Goal: Task Accomplishment & Management: Manage account settings

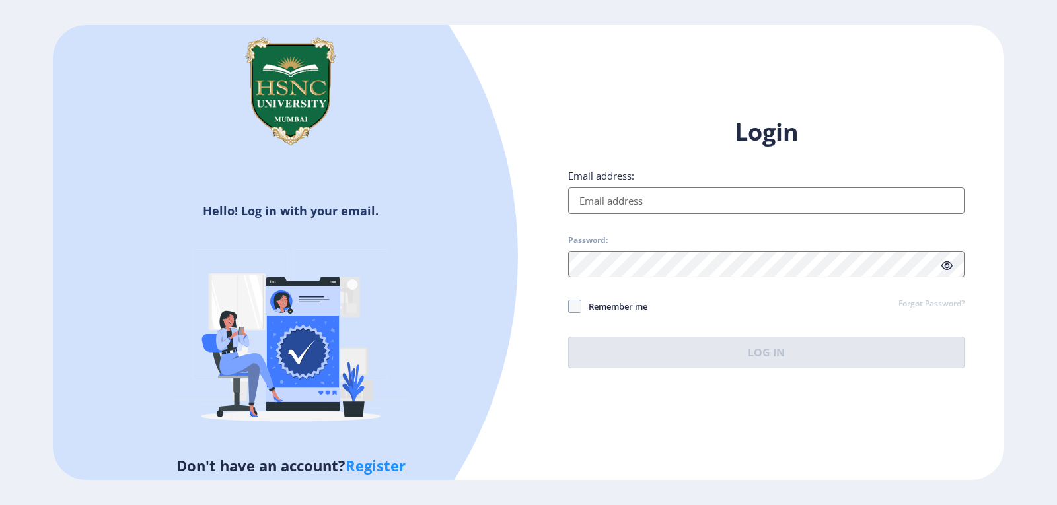
type input "[EMAIL_ADDRESS][DOMAIN_NAME]"
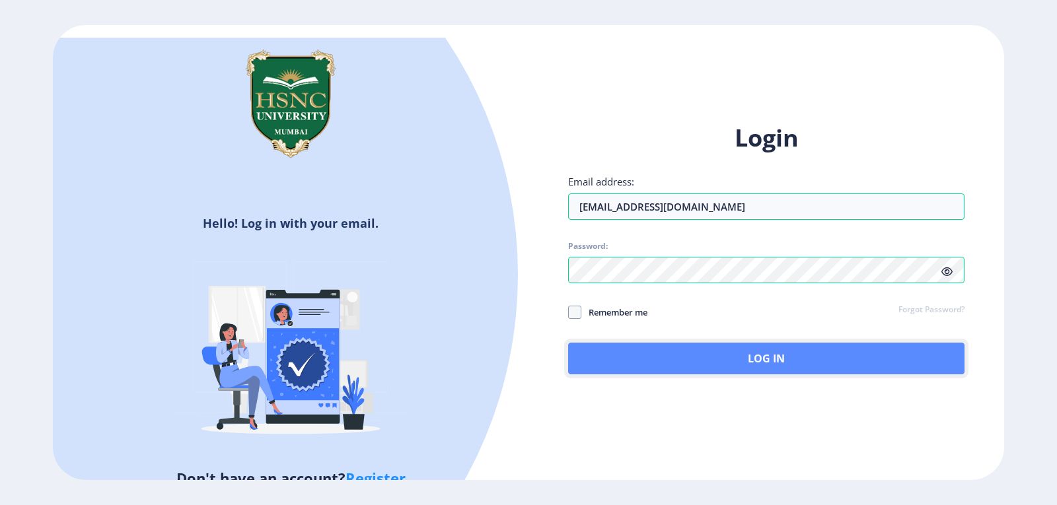
click at [691, 352] on button "Log In" at bounding box center [766, 359] width 396 height 32
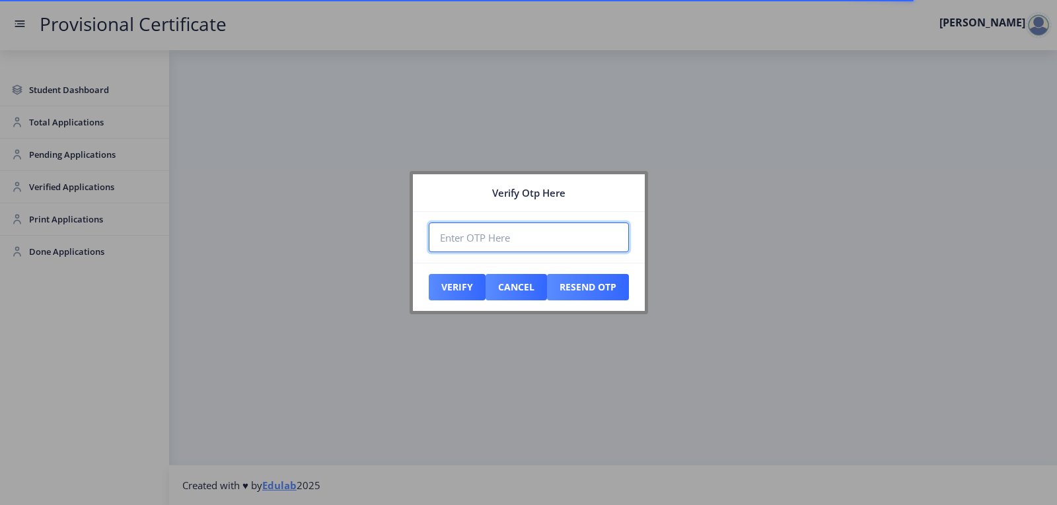
paste input "998409"
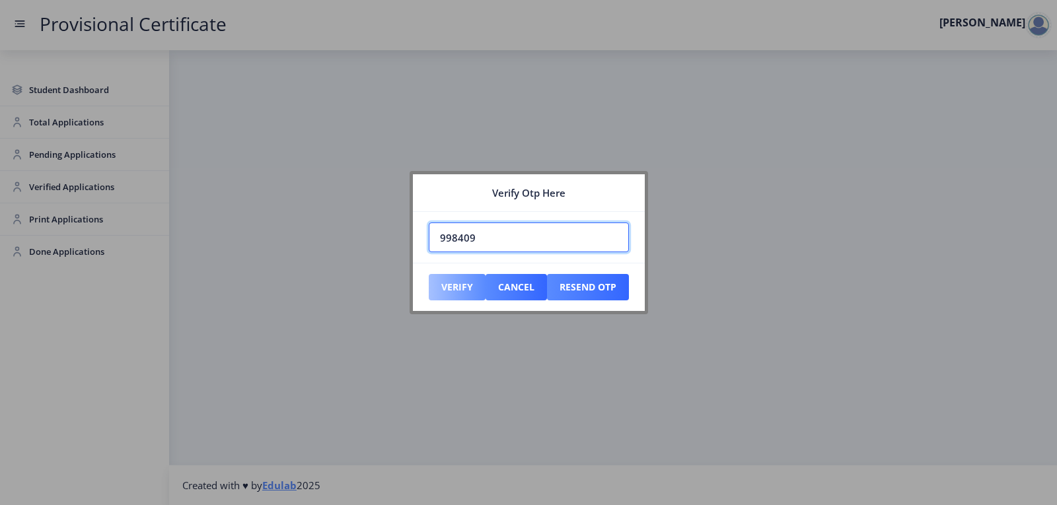
type input "998409"
click at [474, 287] on button "Verify" at bounding box center [457, 287] width 57 height 26
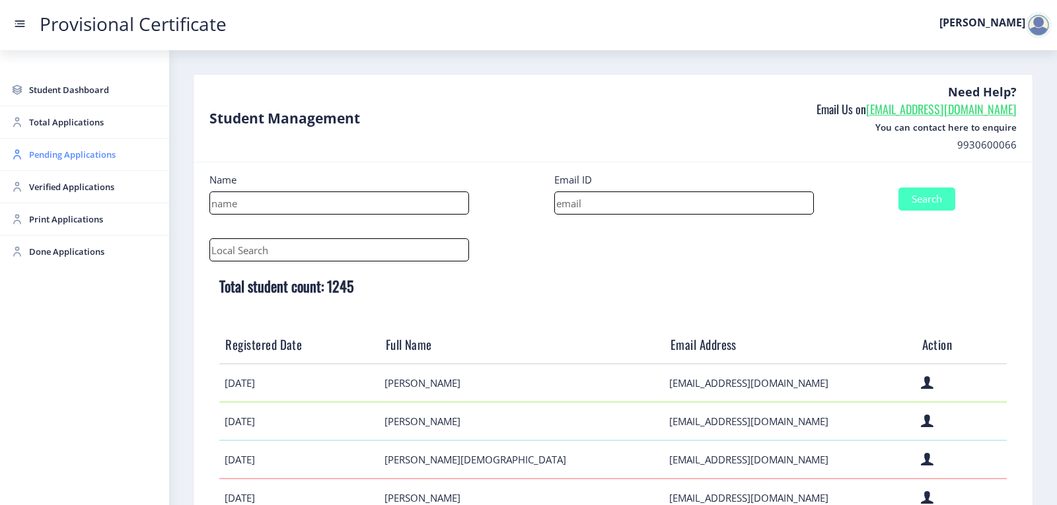
click at [96, 159] on span "Pending Applications" at bounding box center [93, 155] width 129 height 16
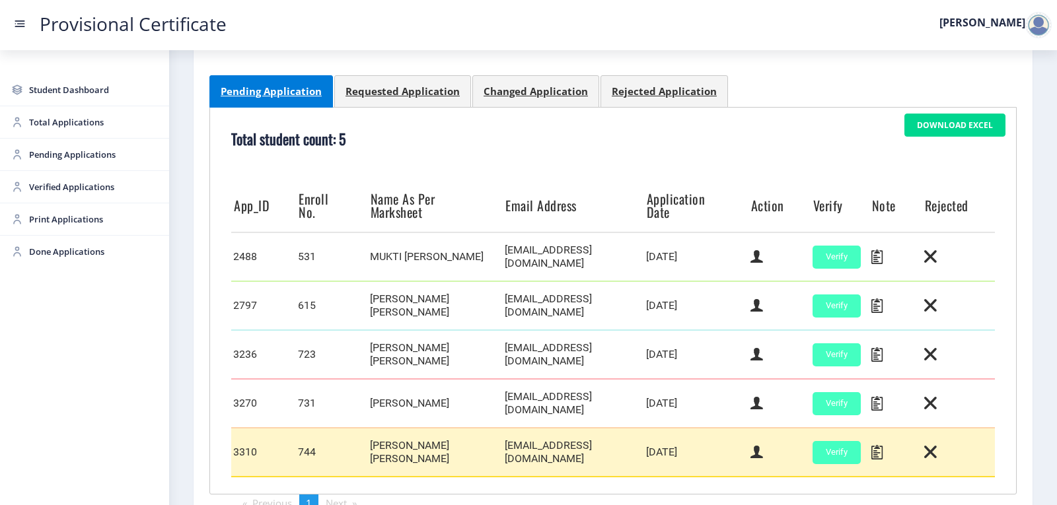
scroll to position [259, 0]
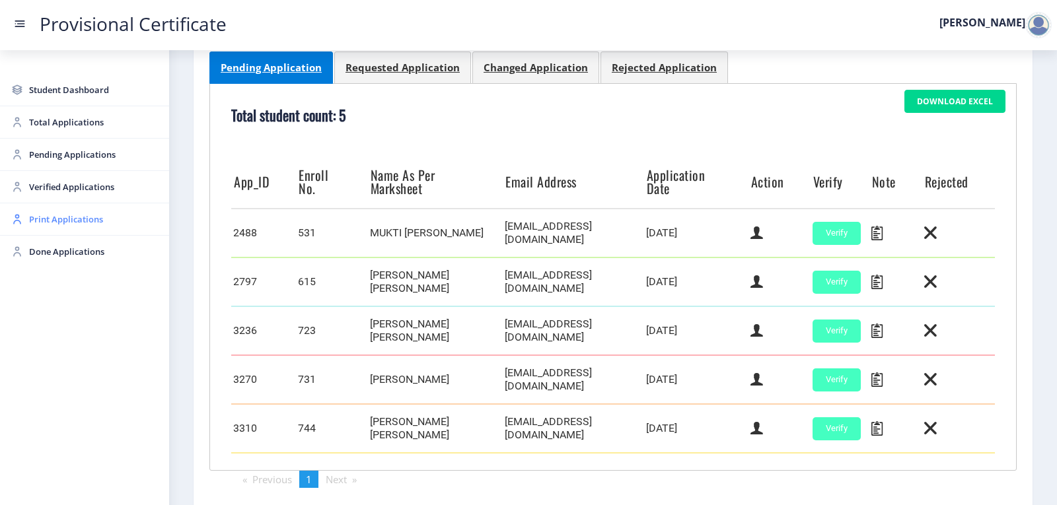
click at [69, 217] on span "Print Applications" at bounding box center [93, 219] width 129 height 16
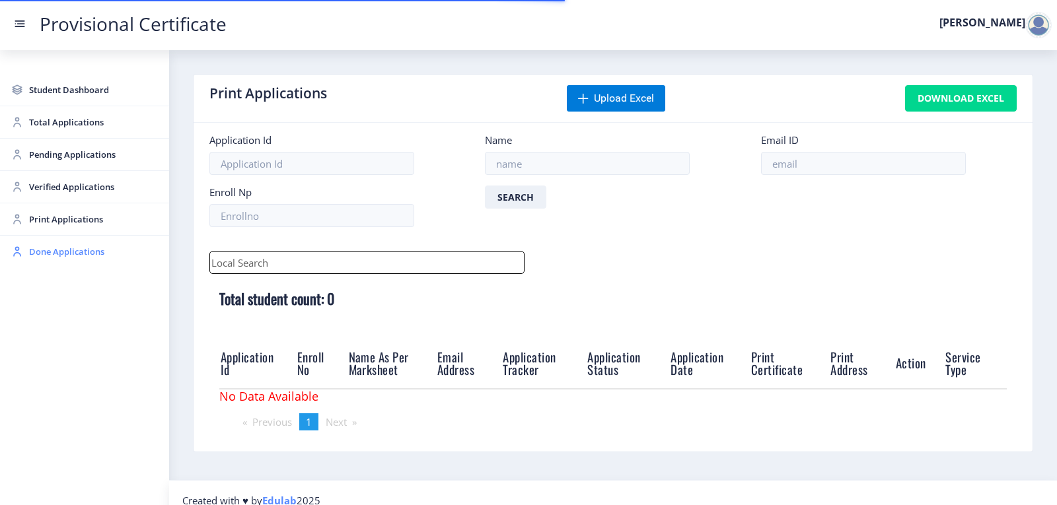
click at [71, 252] on span "Done Applications" at bounding box center [93, 252] width 129 height 16
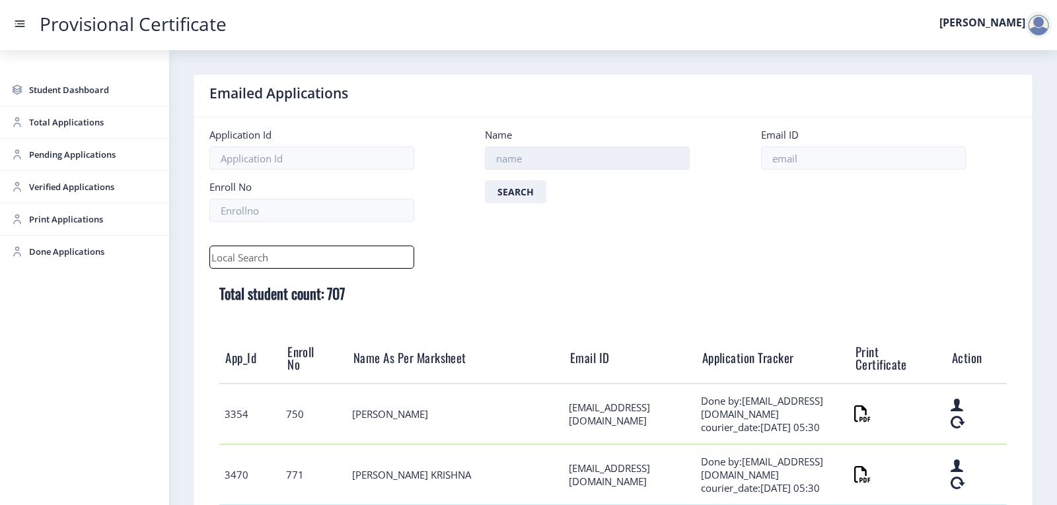
click at [529, 158] on input at bounding box center [587, 158] width 205 height 23
type input "[PERSON_NAME]"
click at [485, 180] on button "Search" at bounding box center [515, 191] width 61 height 23
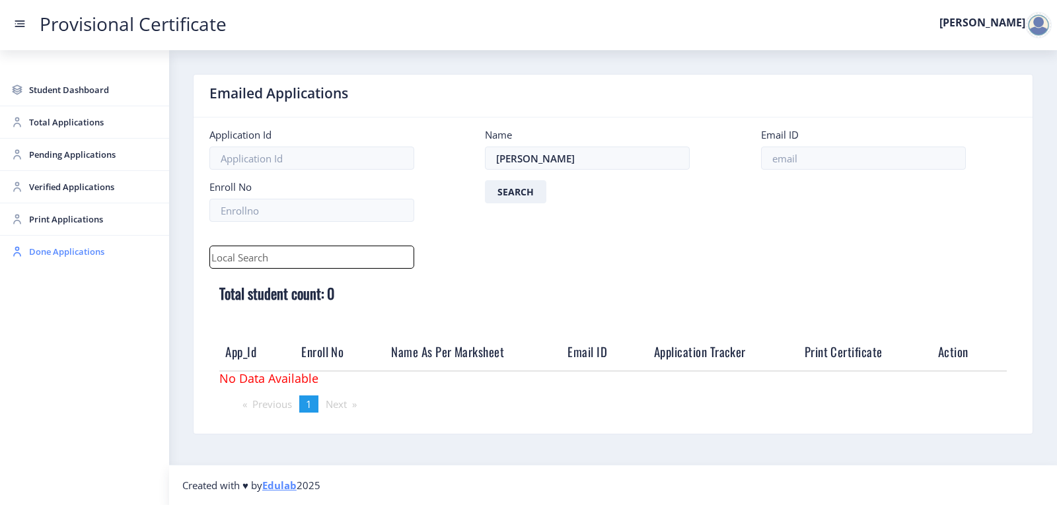
click at [73, 256] on span "Done Applications" at bounding box center [93, 252] width 129 height 16
click at [73, 254] on span "Done Applications" at bounding box center [93, 252] width 129 height 16
click at [244, 258] on input "text" at bounding box center [311, 257] width 205 height 23
type input "[PERSON_NAME]"
click at [75, 213] on span "Print Applications" at bounding box center [93, 219] width 129 height 16
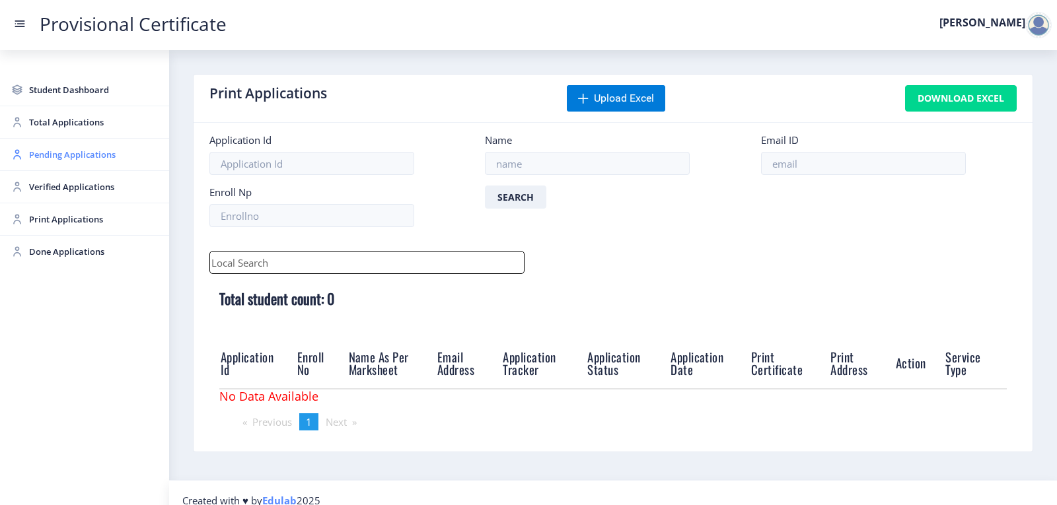
click at [81, 154] on span "Pending Applications" at bounding box center [93, 155] width 129 height 16
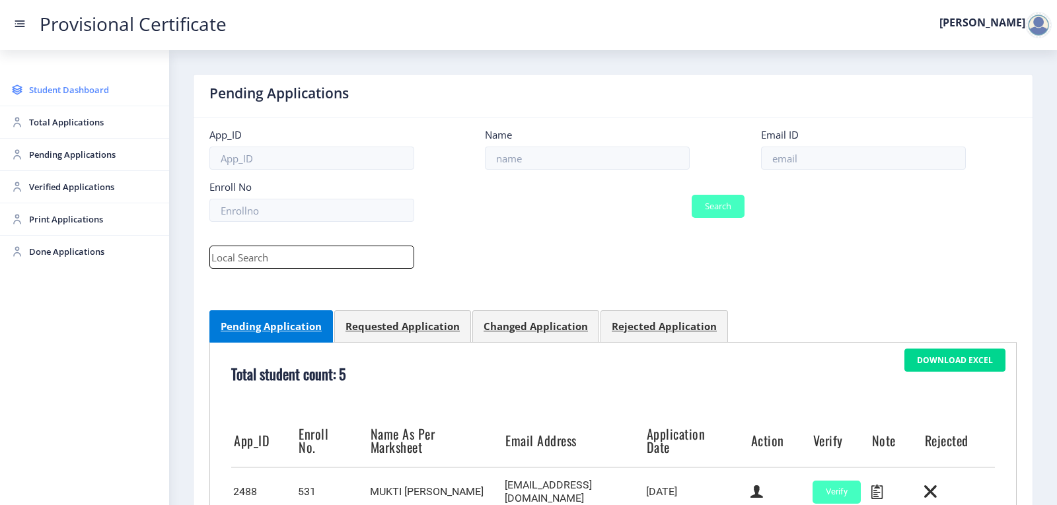
click at [79, 86] on span "Student Dashboard" at bounding box center [93, 90] width 129 height 16
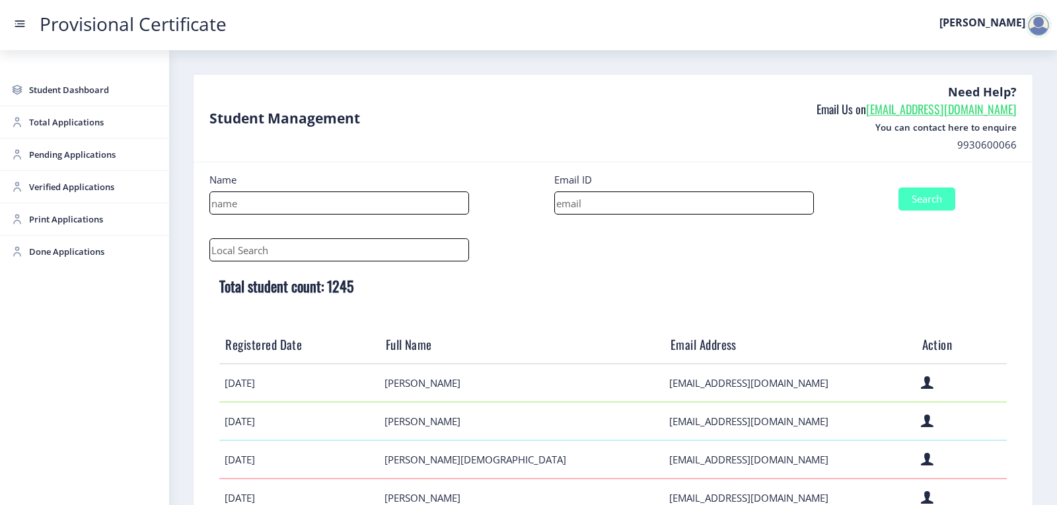
click at [242, 235] on nb-card-body "Name Email ID Search Total student count: 1245 Registered Date Full Name Email …" at bounding box center [612, 478] width 839 height 633
click at [241, 250] on input "text" at bounding box center [339, 249] width 260 height 23
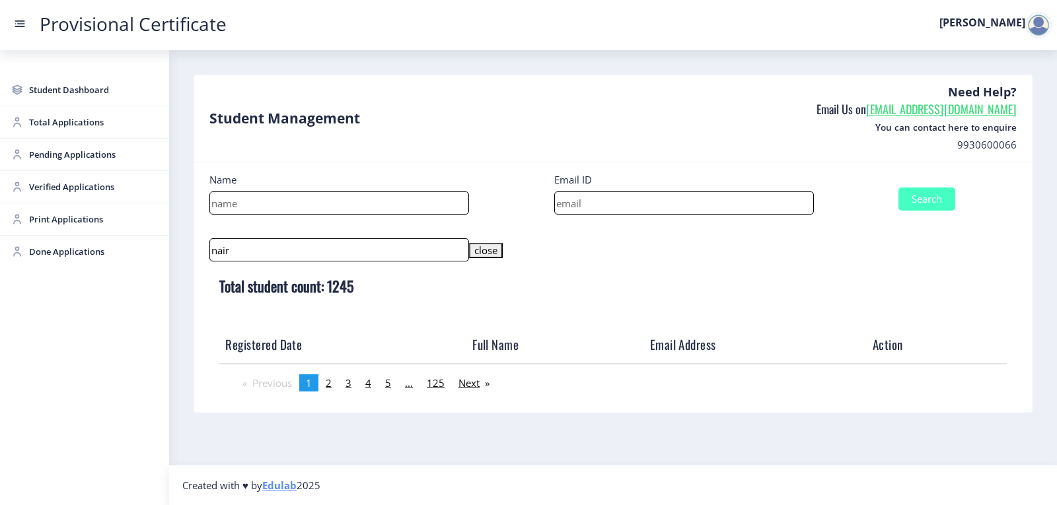
type input "nair"
click at [946, 201] on button "Search" at bounding box center [926, 199] width 57 height 23
click at [362, 202] on input at bounding box center [339, 203] width 260 height 23
type input "nair"
click at [489, 248] on mat-icon "close" at bounding box center [485, 250] width 23 height 13
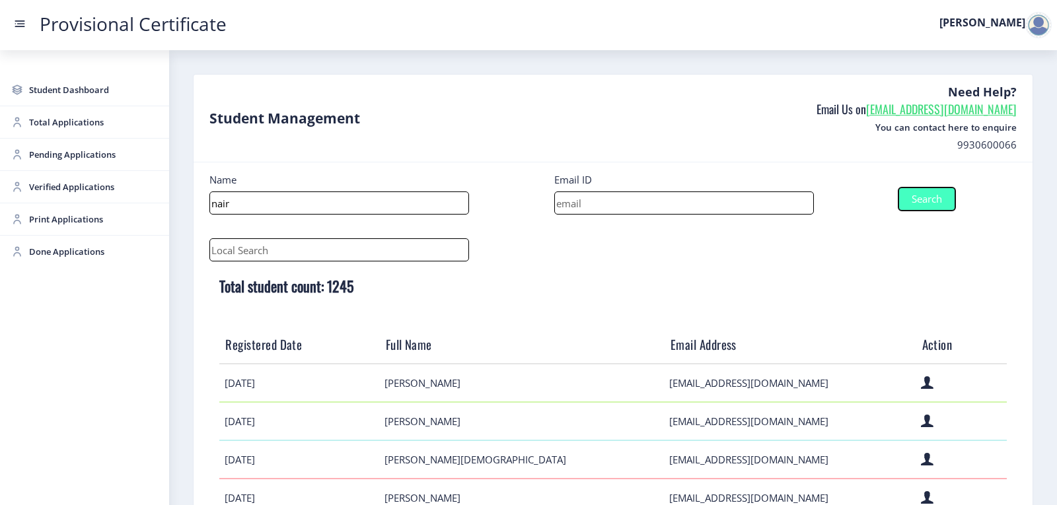
click at [911, 206] on button "Search" at bounding box center [926, 199] width 57 height 23
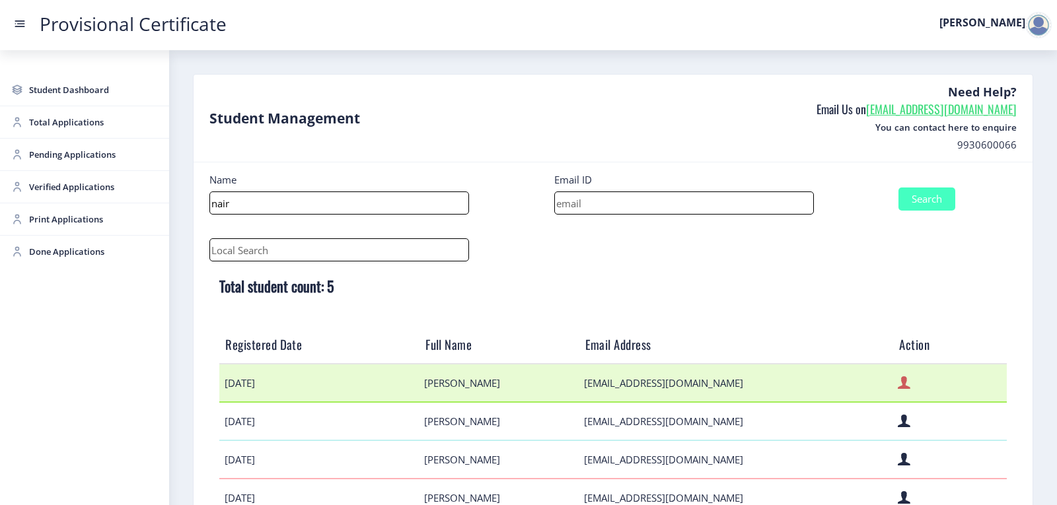
click at [897, 386] on icon at bounding box center [903, 382] width 13 height 17
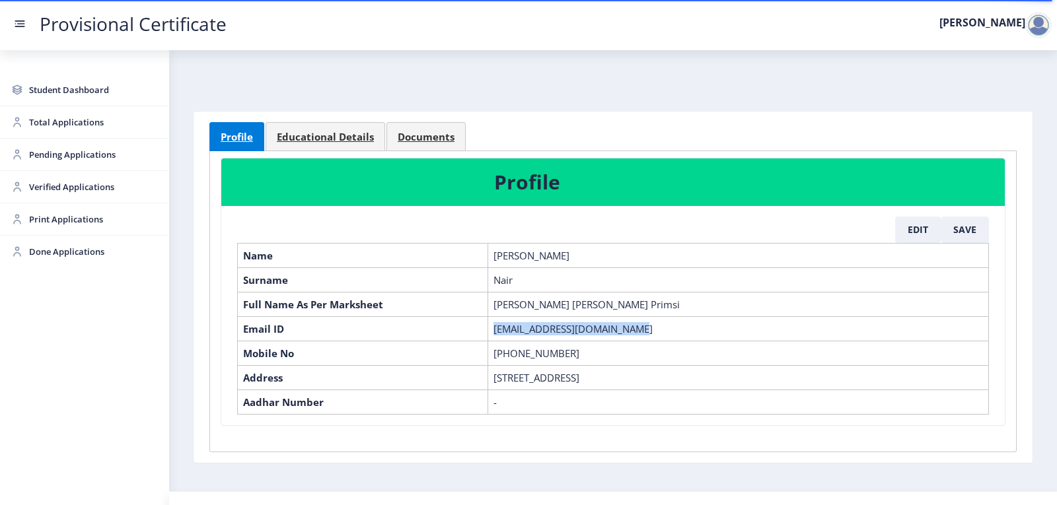
drag, startPoint x: 493, startPoint y: 326, endPoint x: 648, endPoint y: 335, distance: 155.5
click at [648, 335] on td "[EMAIL_ADDRESS][DOMAIN_NAME]" at bounding box center [738, 328] width 501 height 24
copy td "[EMAIL_ADDRESS][DOMAIN_NAME]"
click at [71, 158] on span "Pending Applications" at bounding box center [93, 155] width 129 height 16
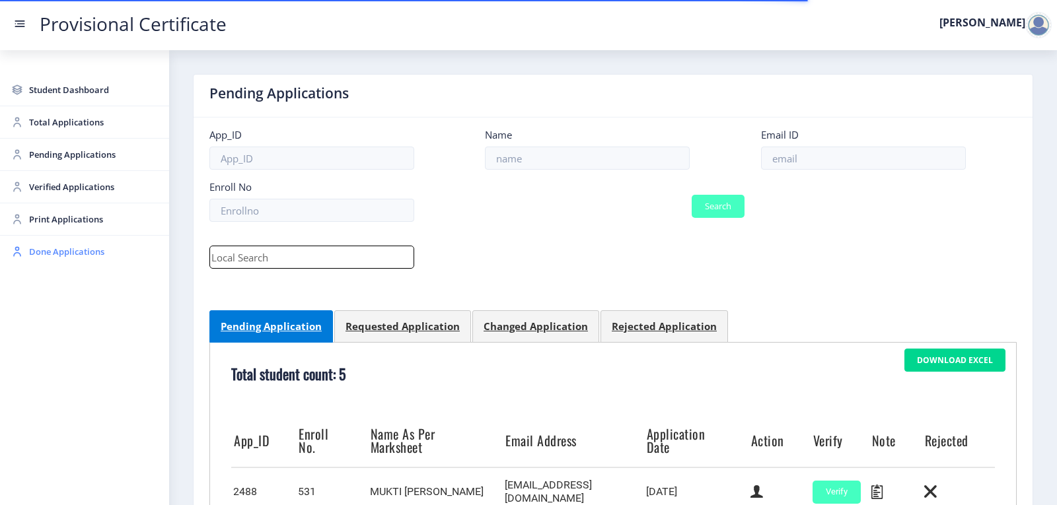
click at [64, 255] on span "Done Applications" at bounding box center [93, 252] width 129 height 16
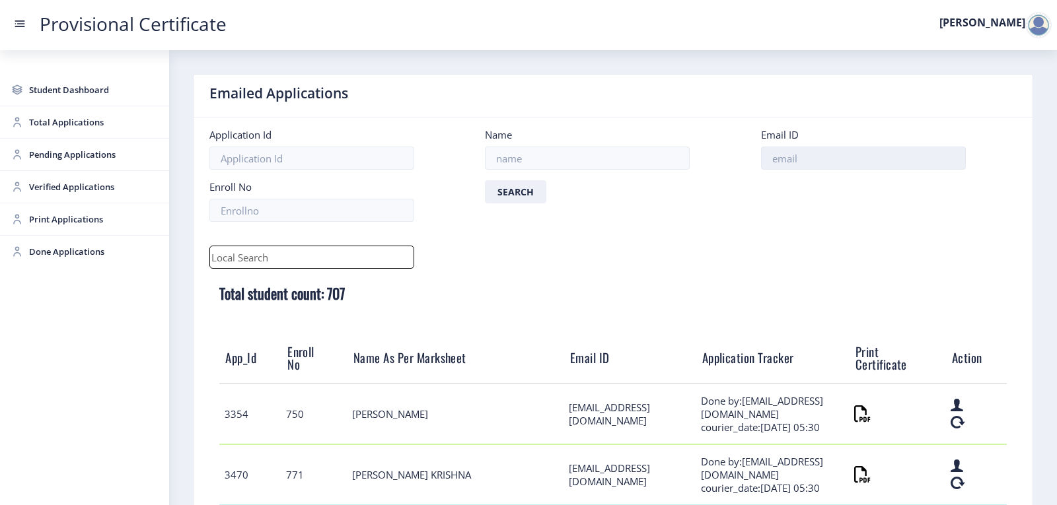
click at [833, 158] on input at bounding box center [863, 158] width 205 height 23
paste input "[EMAIL_ADDRESS][DOMAIN_NAME]"
type input "[EMAIL_ADDRESS][DOMAIN_NAME]"
click at [497, 191] on button "Search" at bounding box center [515, 191] width 61 height 23
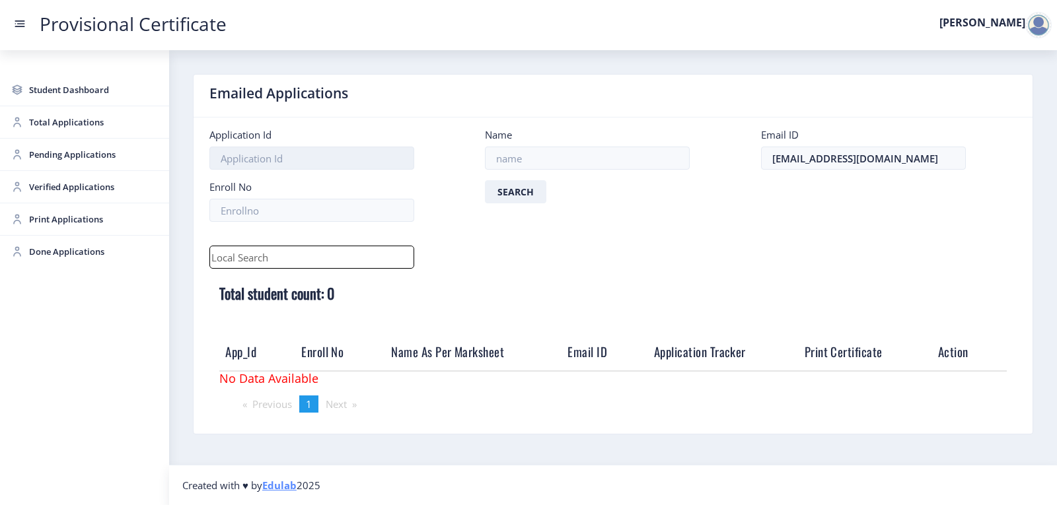
click at [291, 160] on input at bounding box center [311, 158] width 205 height 23
click at [73, 96] on span "Student Dashboard" at bounding box center [93, 90] width 129 height 16
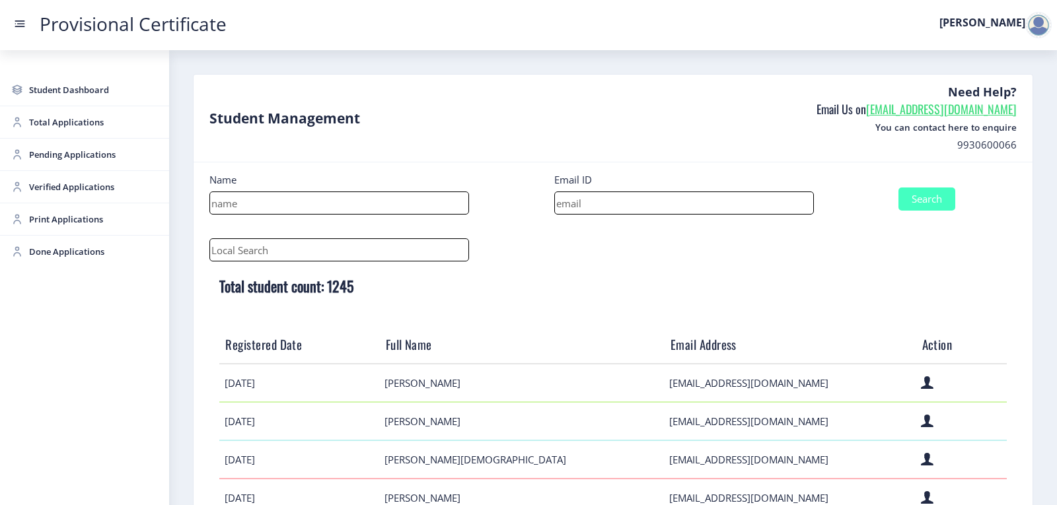
click at [672, 207] on input at bounding box center [684, 203] width 260 height 23
paste input "[EMAIL_ADDRESS][DOMAIN_NAME]"
type input "[EMAIL_ADDRESS][DOMAIN_NAME]"
drag, startPoint x: 939, startPoint y: 204, endPoint x: 928, endPoint y: 198, distance: 12.1
click at [936, 201] on button "Search" at bounding box center [926, 199] width 57 height 23
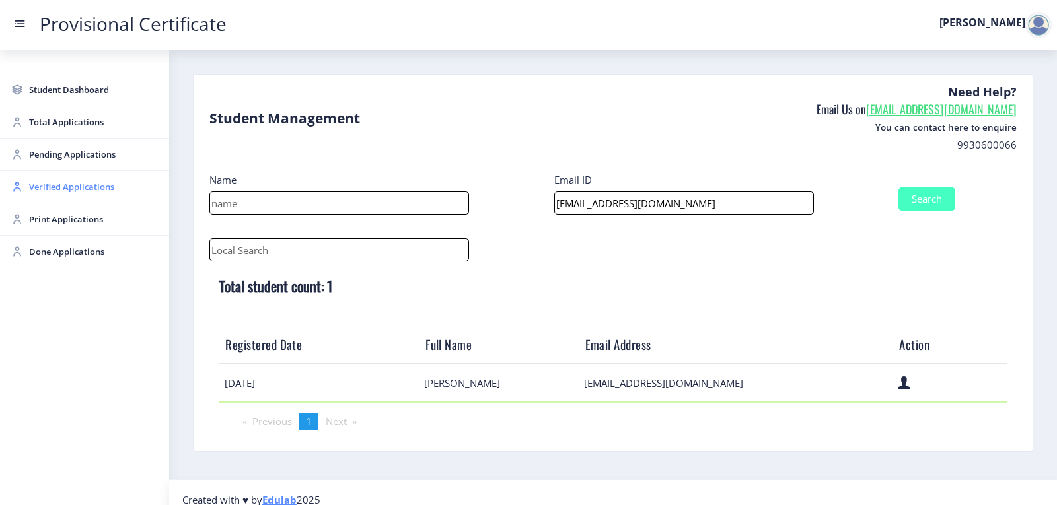
click at [39, 188] on span "Verified Applications" at bounding box center [93, 187] width 129 height 16
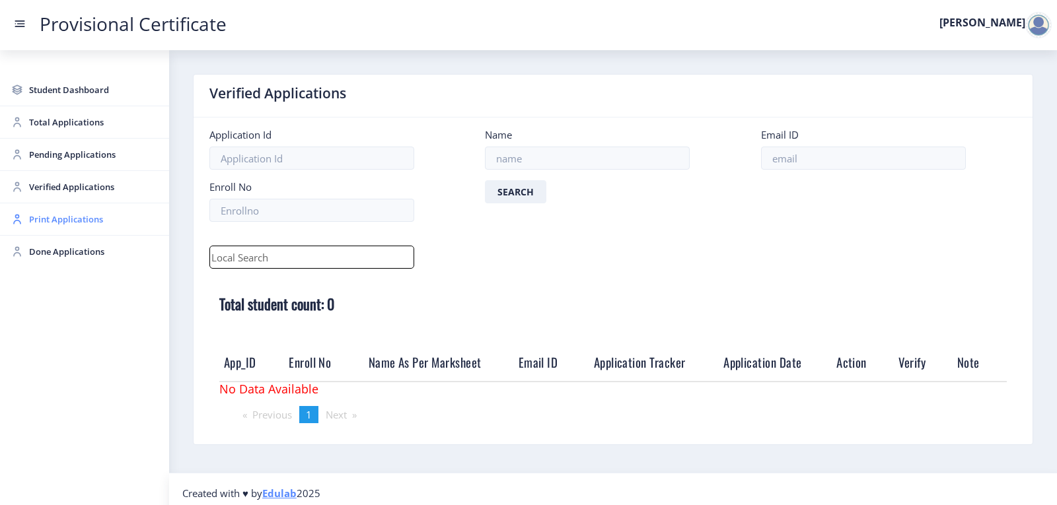
click at [56, 223] on span "Print Applications" at bounding box center [93, 219] width 129 height 16
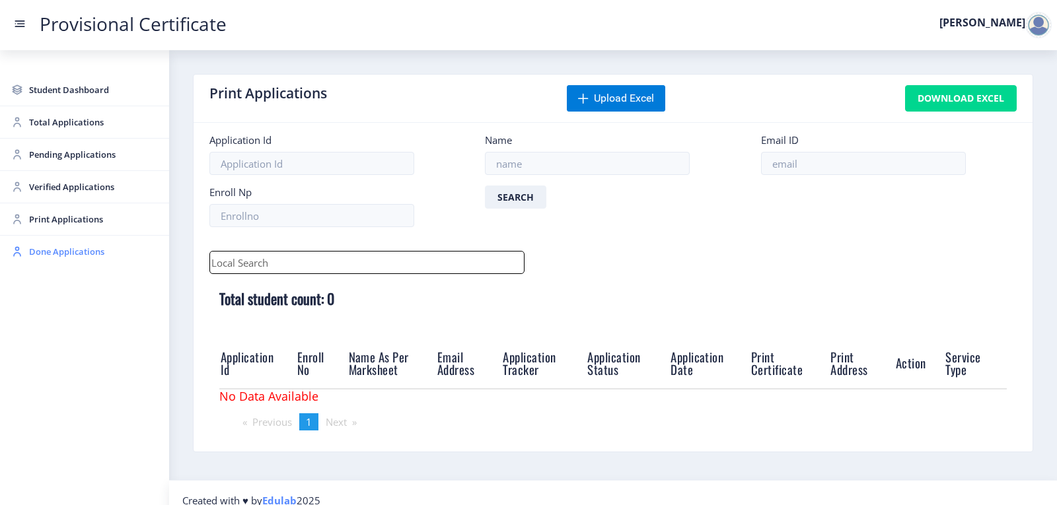
click at [67, 246] on span "Done Applications" at bounding box center [93, 252] width 129 height 16
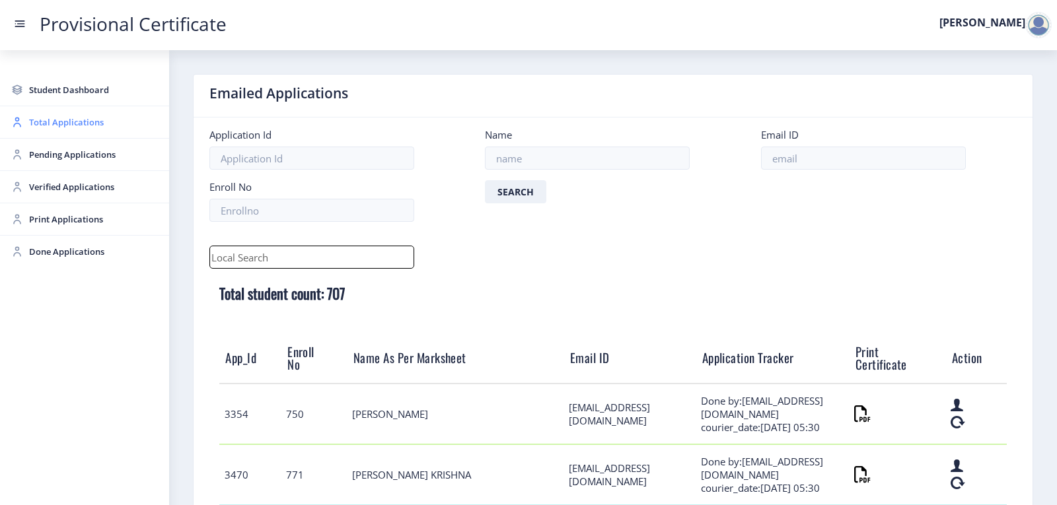
click at [65, 118] on span "Total Applications" at bounding box center [93, 122] width 129 height 16
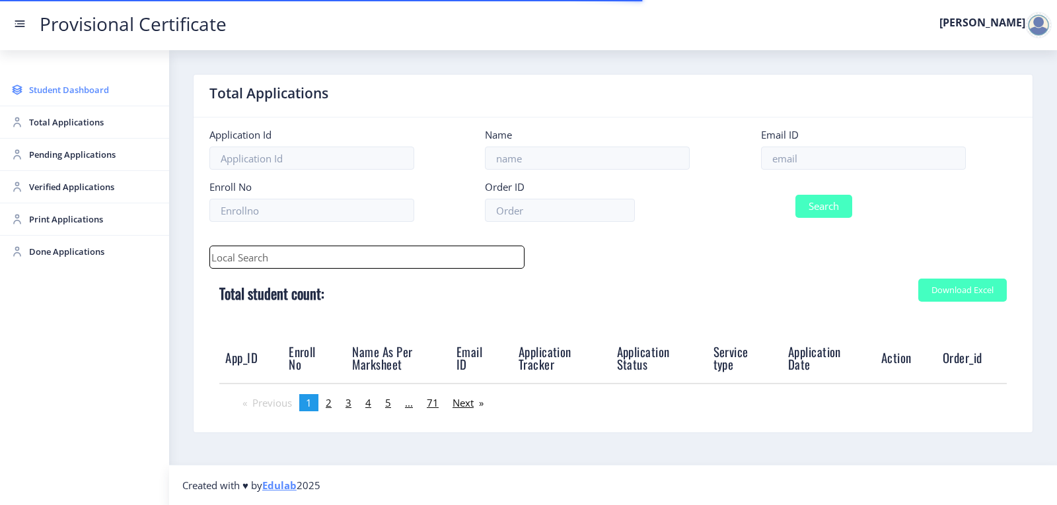
click at [68, 88] on span "Student Dashboard" at bounding box center [93, 90] width 129 height 16
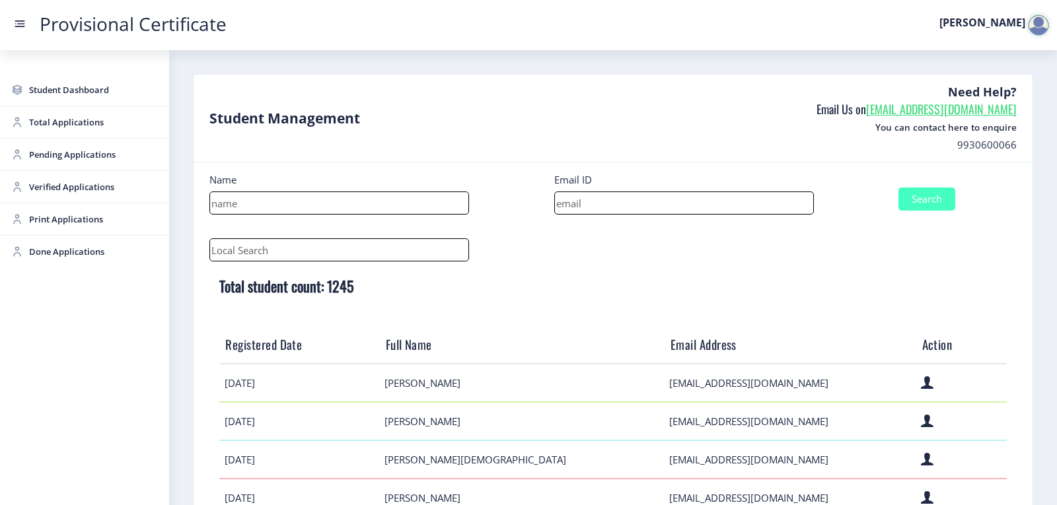
click at [576, 197] on input at bounding box center [684, 203] width 260 height 23
paste input "[EMAIL_ADDRESS][DOMAIN_NAME]"
type input "[EMAIL_ADDRESS][DOMAIN_NAME]"
drag, startPoint x: 926, startPoint y: 199, endPoint x: 920, endPoint y: 198, distance: 6.7
click at [926, 200] on button "Search" at bounding box center [926, 199] width 57 height 23
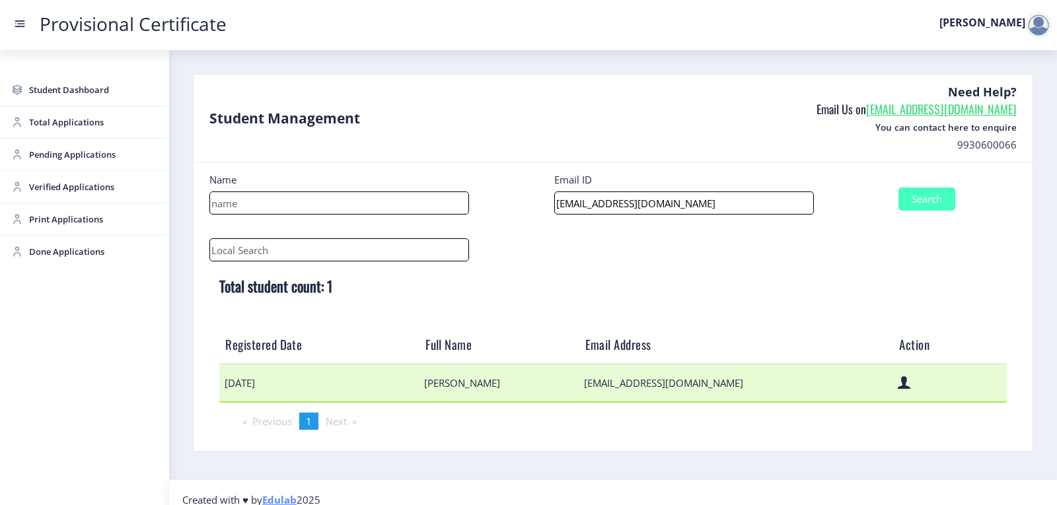
click at [590, 382] on td "[EMAIL_ADDRESS][DOMAIN_NAME]" at bounding box center [735, 383] width 314 height 38
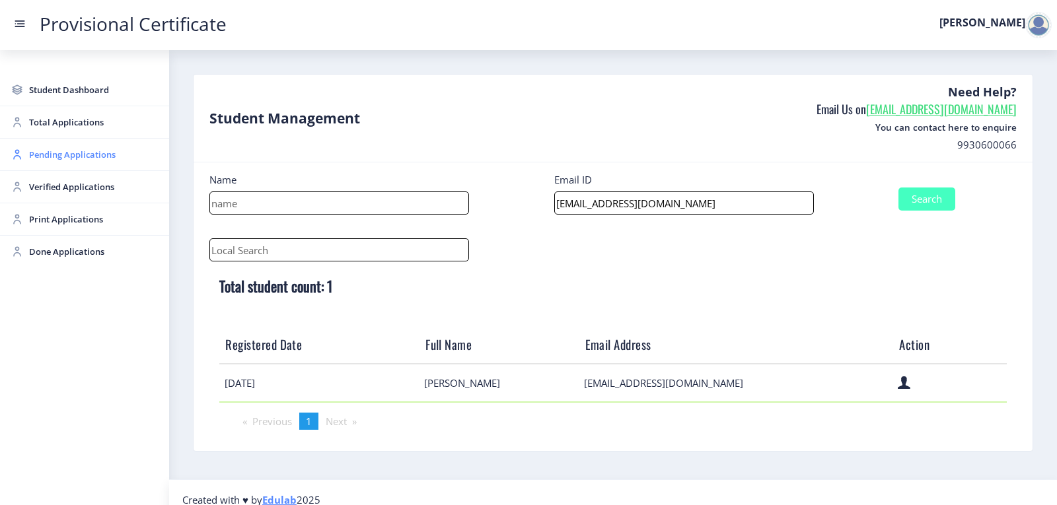
click at [44, 158] on span "Pending Applications" at bounding box center [93, 155] width 129 height 16
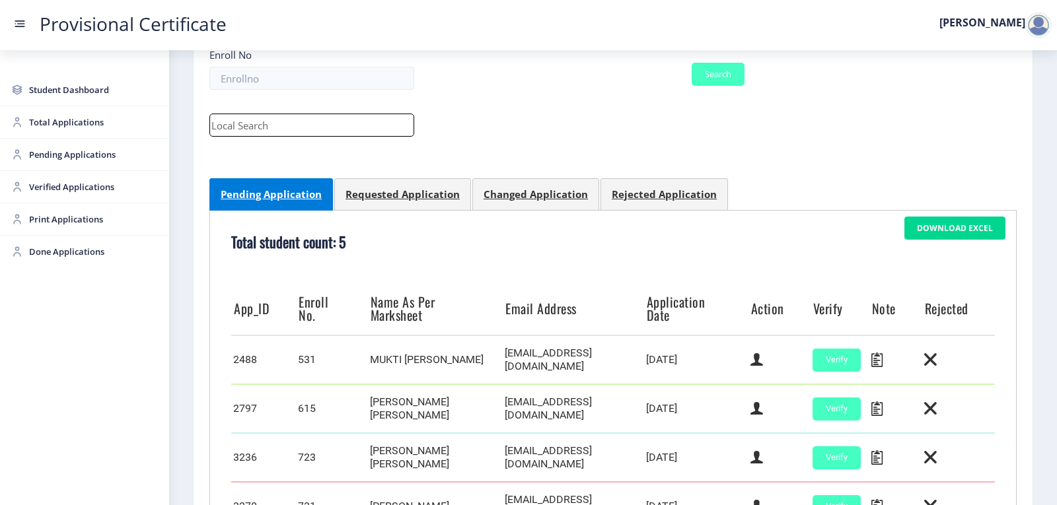
scroll to position [325, 0]
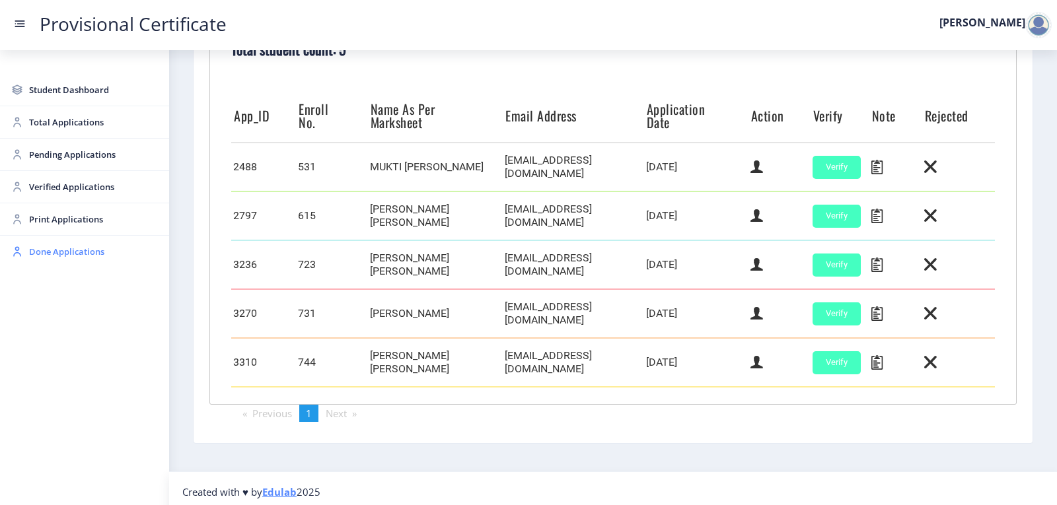
click at [73, 257] on span "Done Applications" at bounding box center [93, 252] width 129 height 16
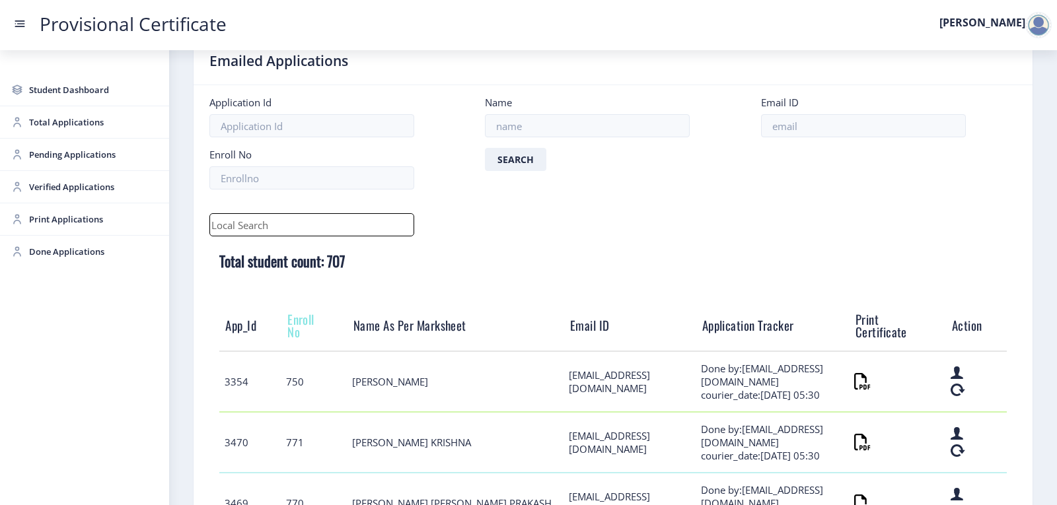
scroll to position [9, 0]
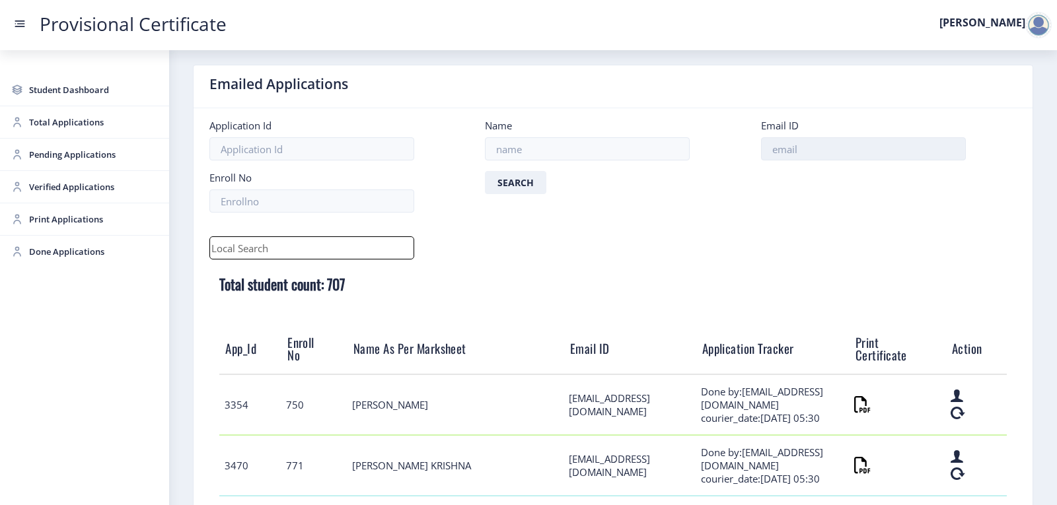
click at [837, 149] on input at bounding box center [863, 148] width 205 height 23
paste input "[EMAIL_ADDRESS][DOMAIN_NAME]"
type input "[EMAIL_ADDRESS][DOMAIN_NAME]"
click at [559, 146] on input at bounding box center [587, 148] width 205 height 23
type input "[PERSON_NAME]"
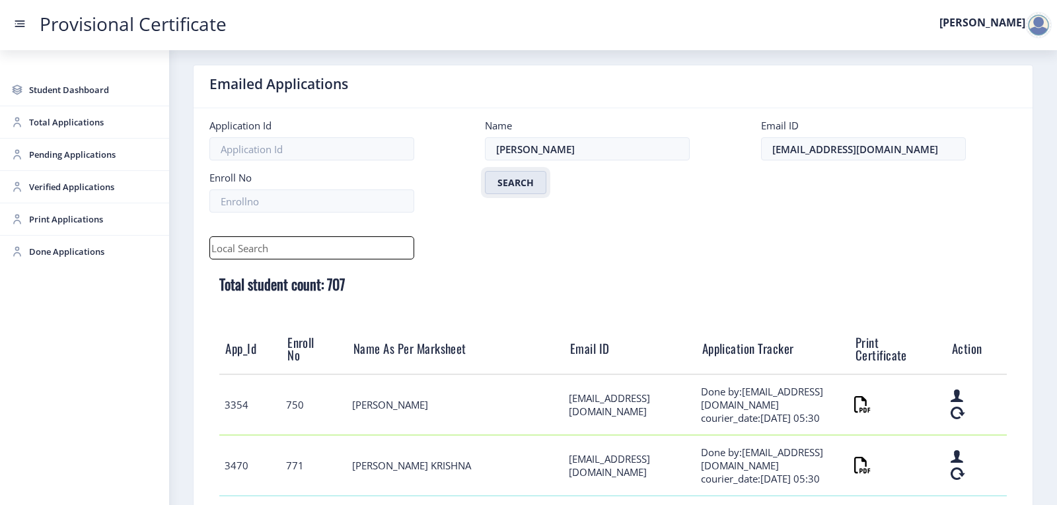
click at [533, 182] on button "Search" at bounding box center [515, 182] width 61 height 23
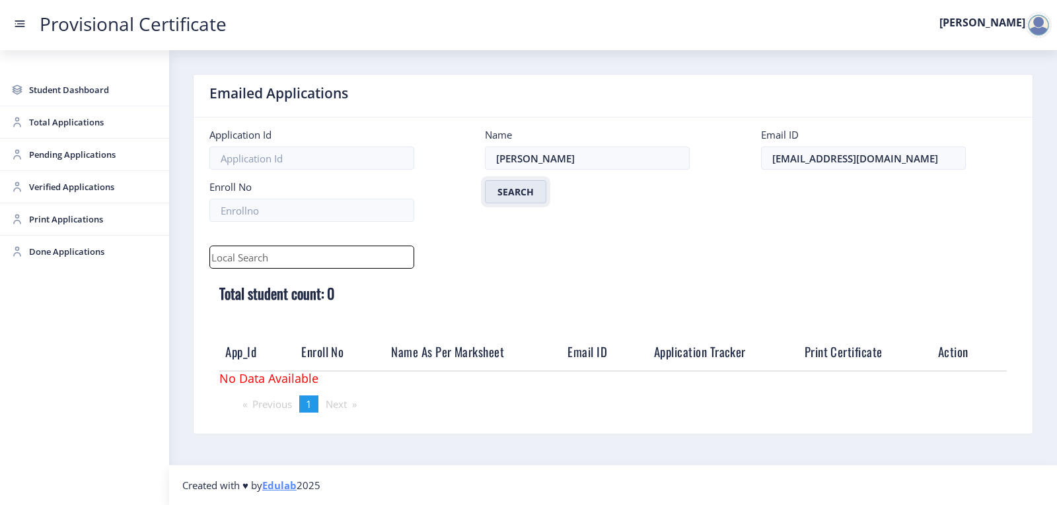
scroll to position [0, 0]
click at [402, 162] on input at bounding box center [311, 158] width 205 height 23
click at [68, 258] on span "Done Applications" at bounding box center [93, 252] width 129 height 16
click at [71, 251] on span "Done Applications" at bounding box center [93, 252] width 129 height 16
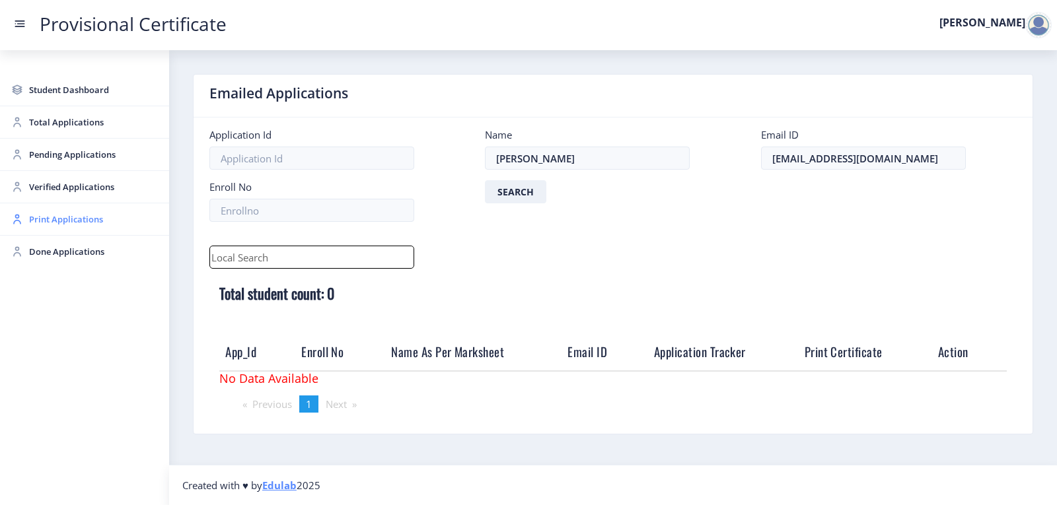
click at [57, 217] on span "Print Applications" at bounding box center [93, 219] width 129 height 16
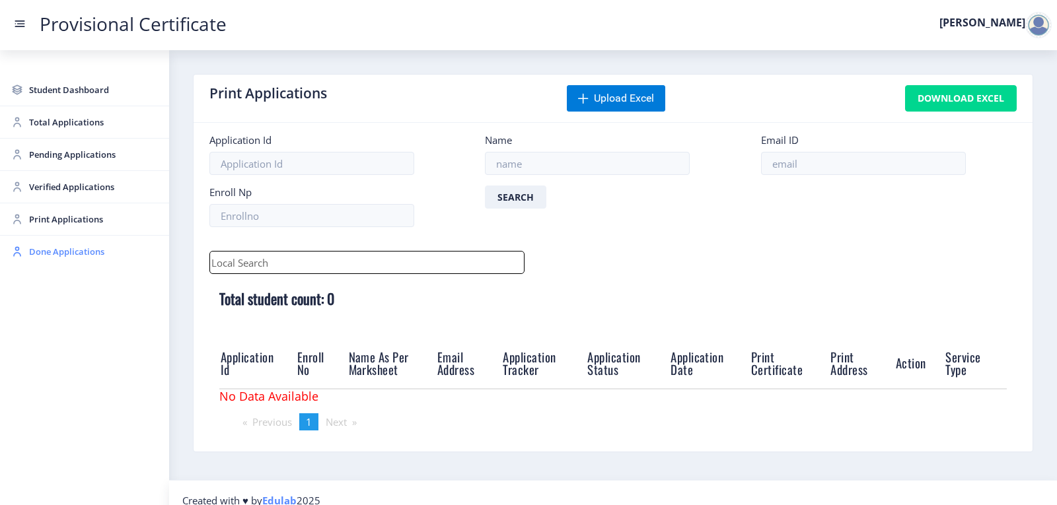
click at [74, 248] on span "Done Applications" at bounding box center [93, 252] width 129 height 16
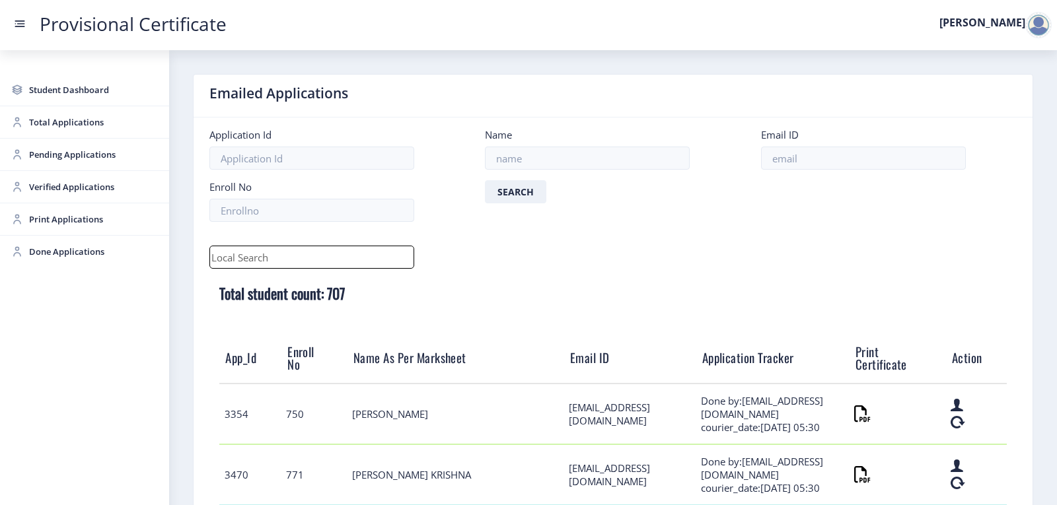
click at [299, 259] on input "text" at bounding box center [311, 257] width 205 height 23
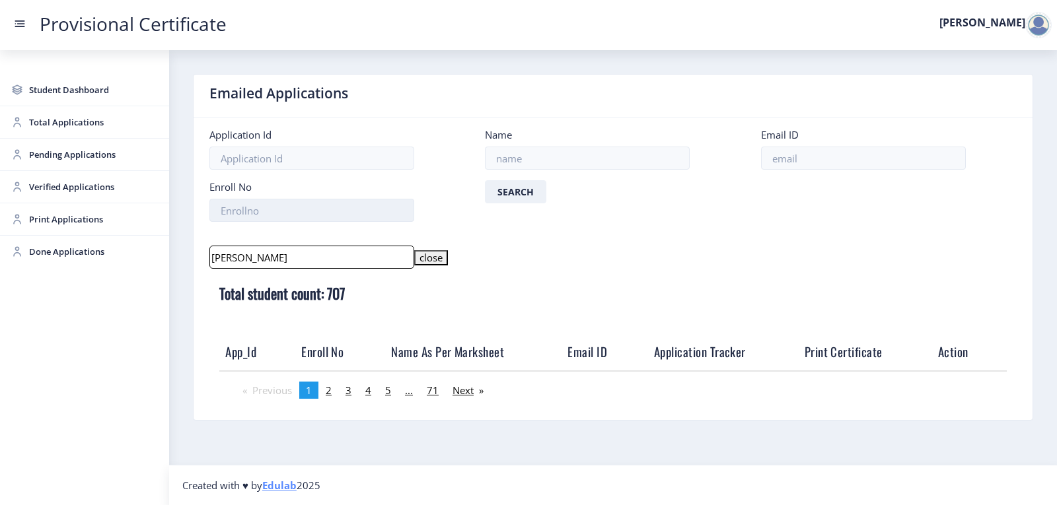
type input "[PERSON_NAME]"
click at [287, 207] on input at bounding box center [311, 210] width 205 height 23
click at [536, 160] on input at bounding box center [587, 158] width 205 height 23
click at [784, 157] on input at bounding box center [863, 158] width 205 height 23
paste input "[EMAIL_ADDRESS][DOMAIN_NAME]"
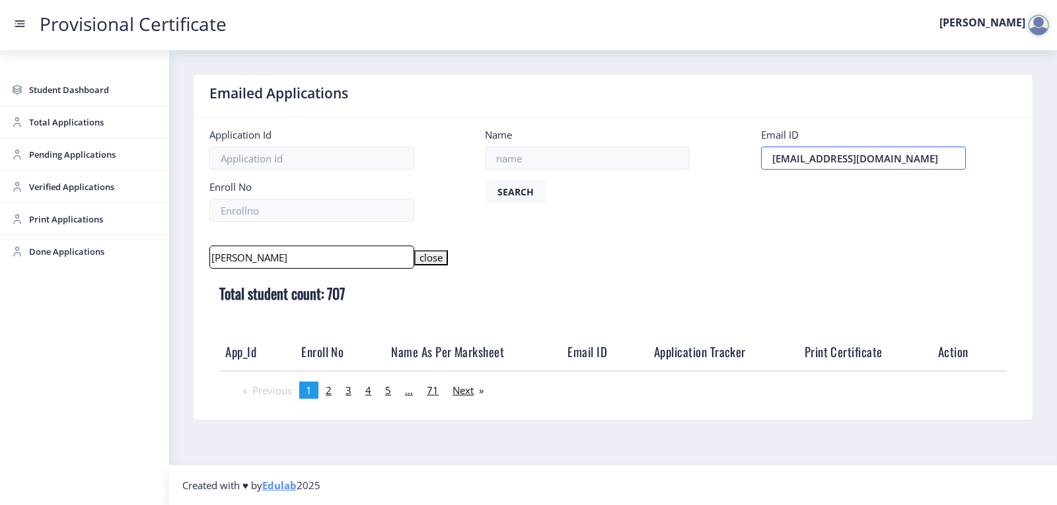
type input "[EMAIL_ADDRESS][DOMAIN_NAME]"
click at [513, 192] on button "Search" at bounding box center [515, 191] width 61 height 23
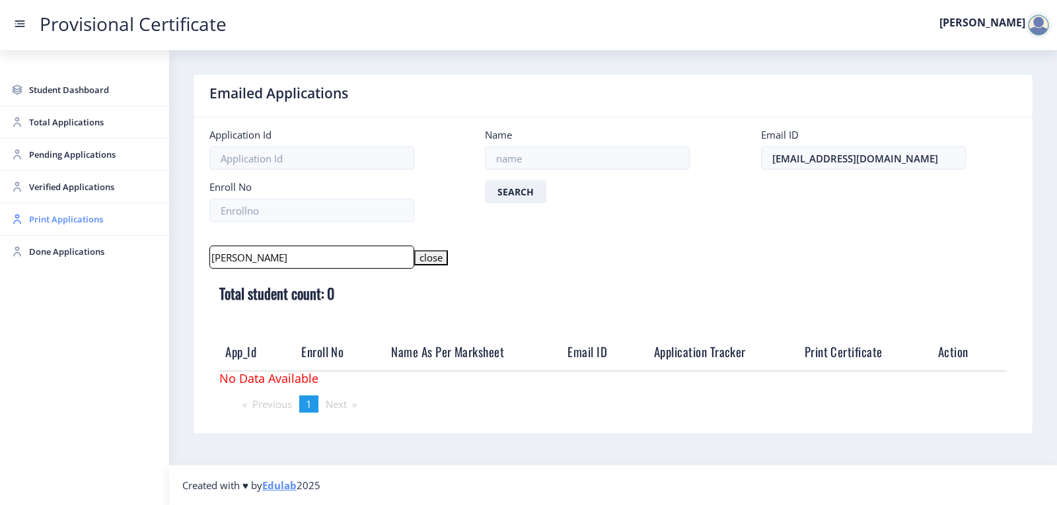
click at [61, 215] on span "Print Applications" at bounding box center [93, 219] width 129 height 16
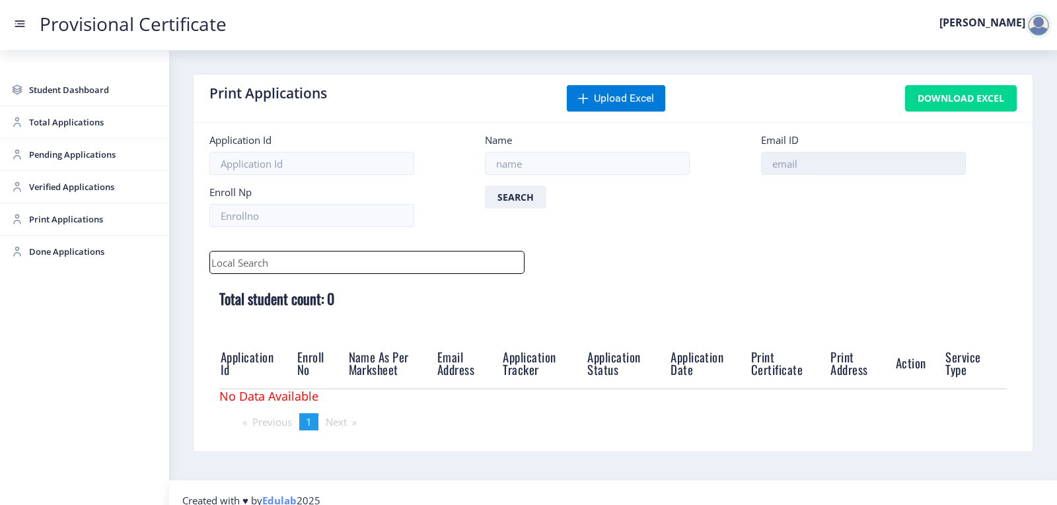
click at [846, 165] on input at bounding box center [863, 163] width 205 height 23
paste input "[EMAIL_ADDRESS][DOMAIN_NAME]"
type input "[EMAIL_ADDRESS][DOMAIN_NAME]"
click at [523, 201] on button "Search" at bounding box center [515, 197] width 61 height 23
click at [36, 151] on span "Pending Applications" at bounding box center [93, 155] width 129 height 16
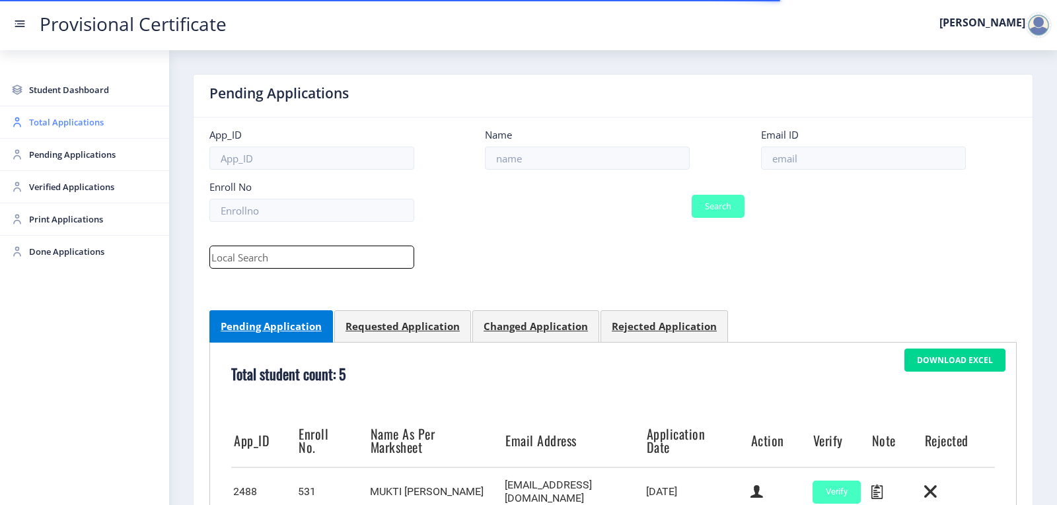
click at [57, 116] on span "Total Applications" at bounding box center [93, 122] width 129 height 16
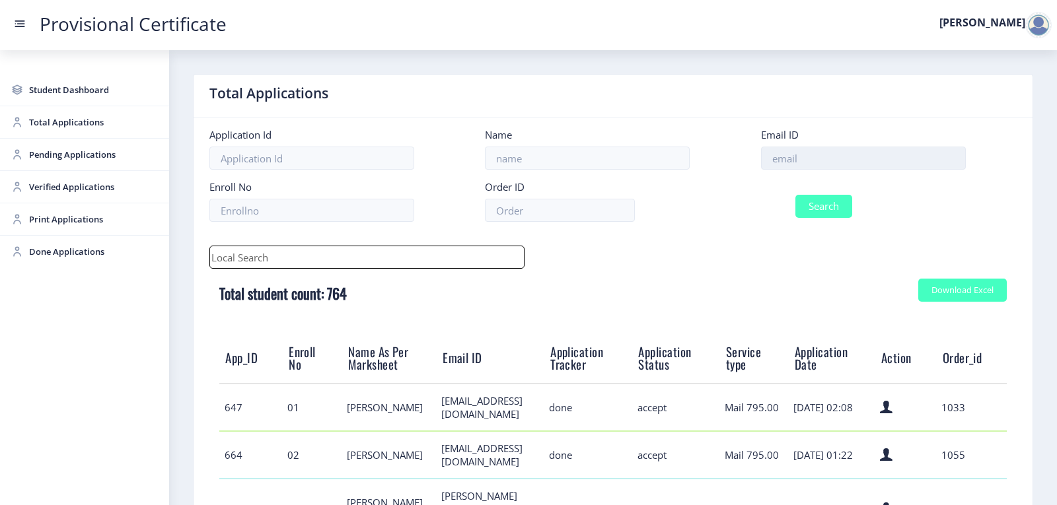
click at [825, 151] on input at bounding box center [863, 158] width 205 height 23
paste input "[EMAIL_ADDRESS][DOMAIN_NAME]"
type input "[EMAIL_ADDRESS][DOMAIN_NAME]"
click at [848, 209] on button "Search" at bounding box center [823, 206] width 57 height 23
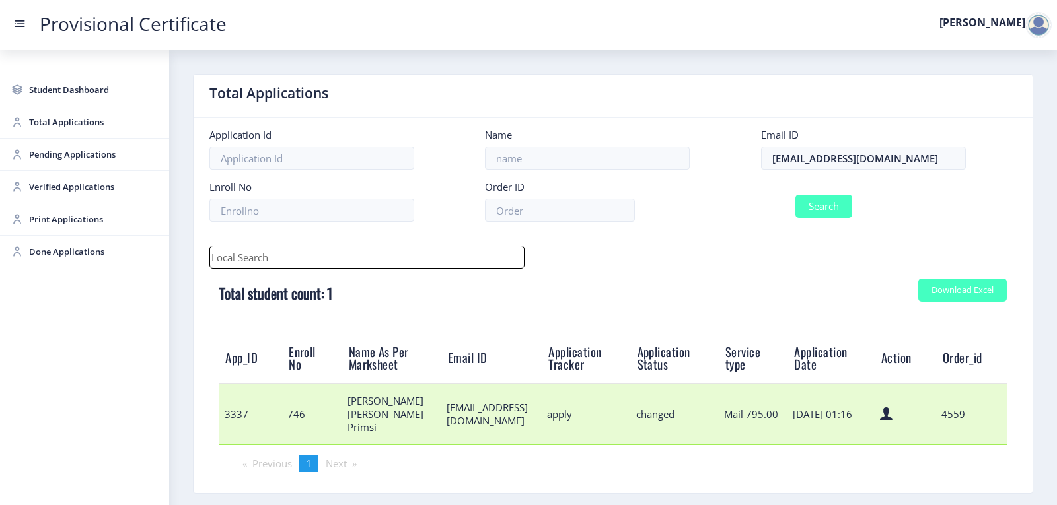
click at [225, 415] on td "3337" at bounding box center [250, 414] width 63 height 61
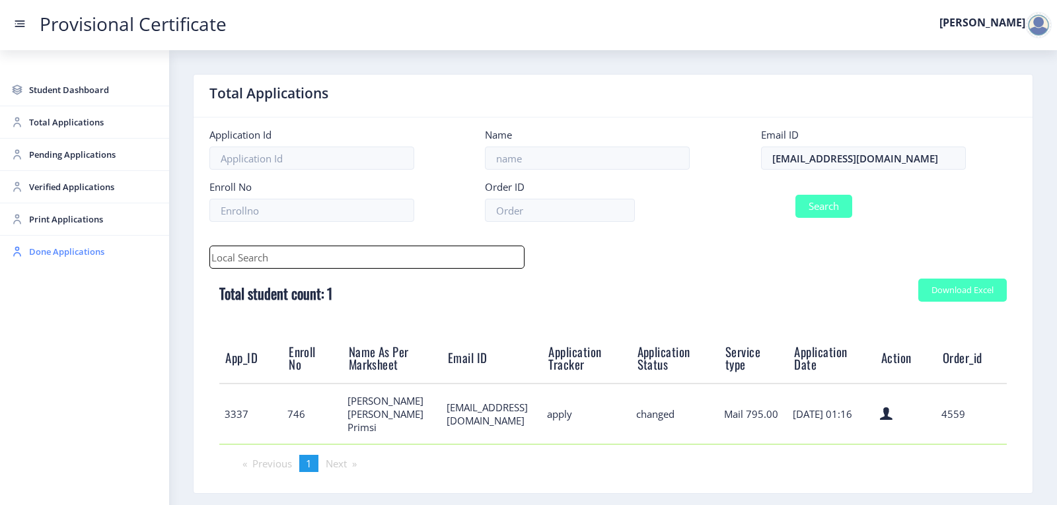
click at [46, 262] on link "Done Applications" at bounding box center [84, 252] width 169 height 32
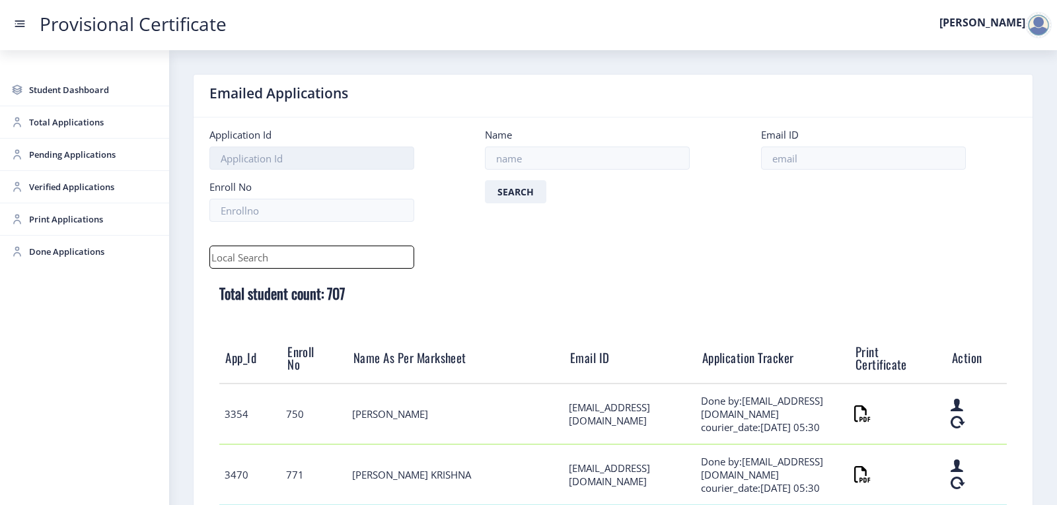
click at [408, 161] on input at bounding box center [311, 158] width 205 height 23
type input "3337"
click at [837, 162] on input at bounding box center [863, 158] width 205 height 23
paste input "[EMAIL_ADDRESS][DOMAIN_NAME]"
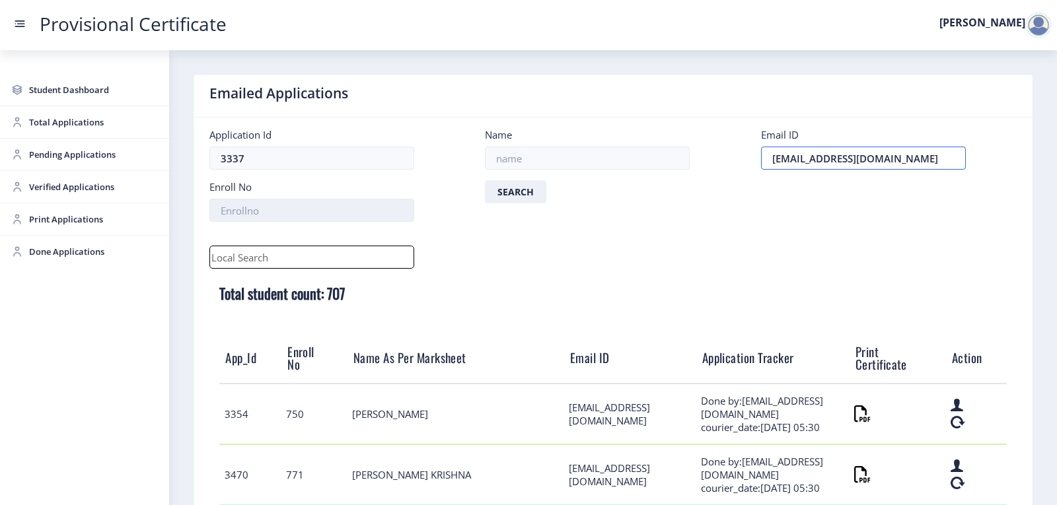
type input "[EMAIL_ADDRESS][DOMAIN_NAME]"
click at [260, 215] on input at bounding box center [311, 210] width 205 height 23
type input "746"
click at [520, 163] on input at bounding box center [587, 158] width 205 height 23
type input "[PERSON_NAME]"
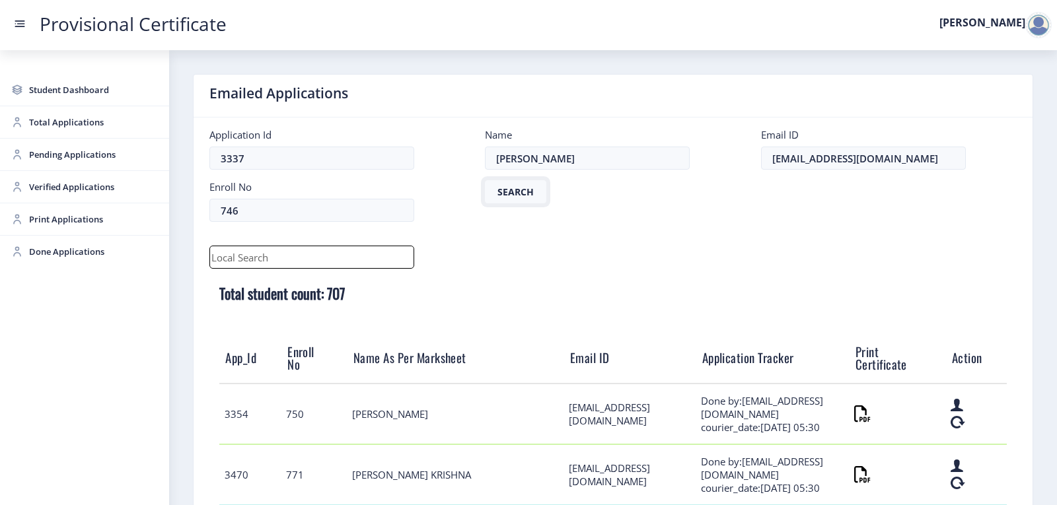
click at [510, 186] on button "Search" at bounding box center [515, 191] width 61 height 23
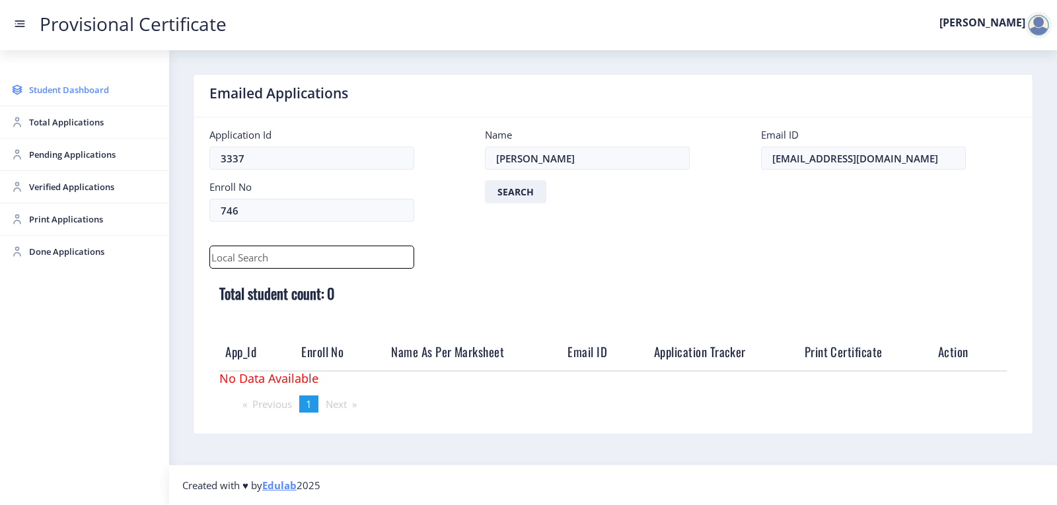
click at [91, 90] on span "Student Dashboard" at bounding box center [93, 90] width 129 height 16
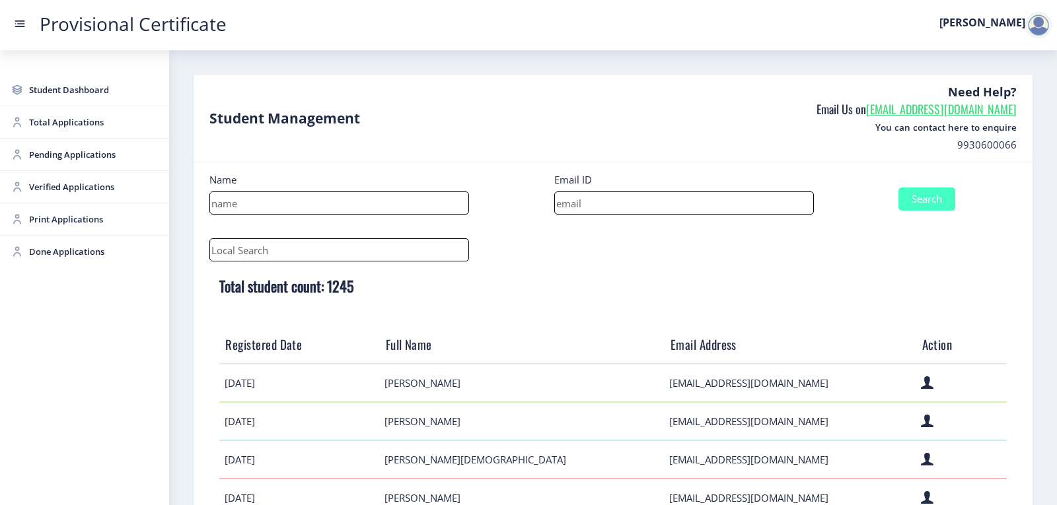
click at [625, 200] on input at bounding box center [684, 203] width 260 height 23
paste input "[EMAIL_ADDRESS][DOMAIN_NAME]"
type input "[EMAIL_ADDRESS][DOMAIN_NAME]"
click at [304, 207] on input at bounding box center [339, 203] width 260 height 23
click at [937, 206] on button "Search" at bounding box center [926, 199] width 57 height 23
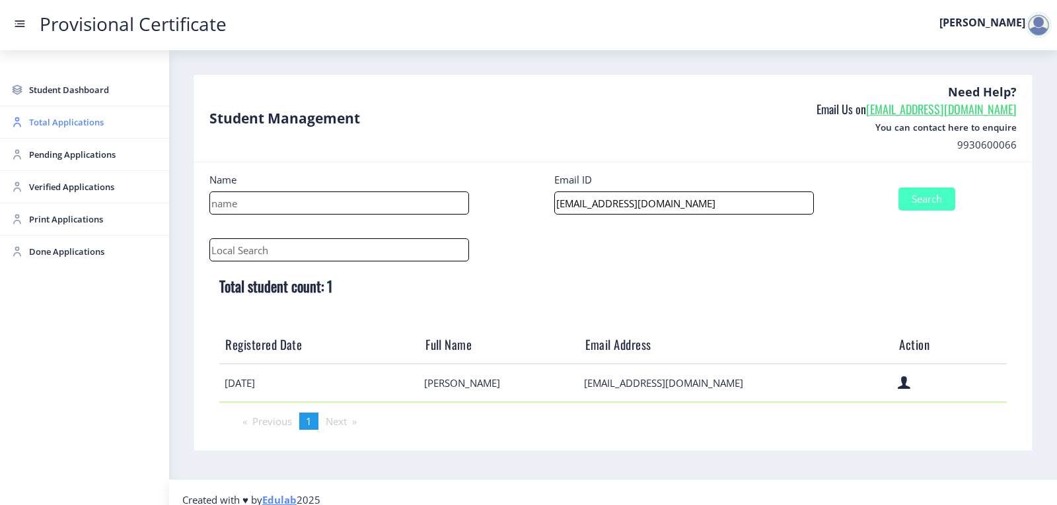
click at [55, 118] on span "Total Applications" at bounding box center [93, 122] width 129 height 16
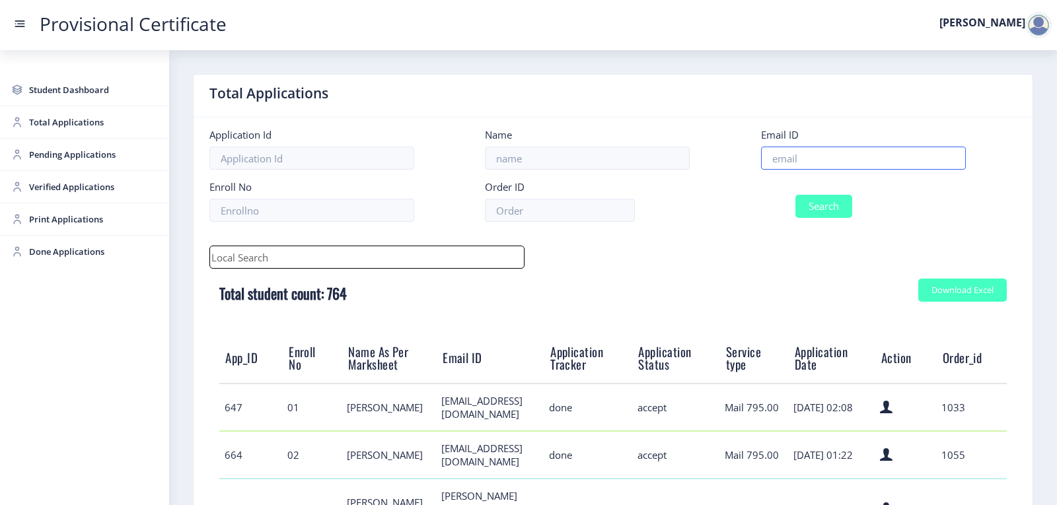
drag, startPoint x: 774, startPoint y: 155, endPoint x: 778, endPoint y: 212, distance: 57.6
click at [776, 159] on input at bounding box center [863, 158] width 205 height 23
paste input "[EMAIL_ADDRESS][DOMAIN_NAME]"
type input "[EMAIL_ADDRESS][DOMAIN_NAME]"
click at [821, 215] on button "Search" at bounding box center [823, 206] width 57 height 23
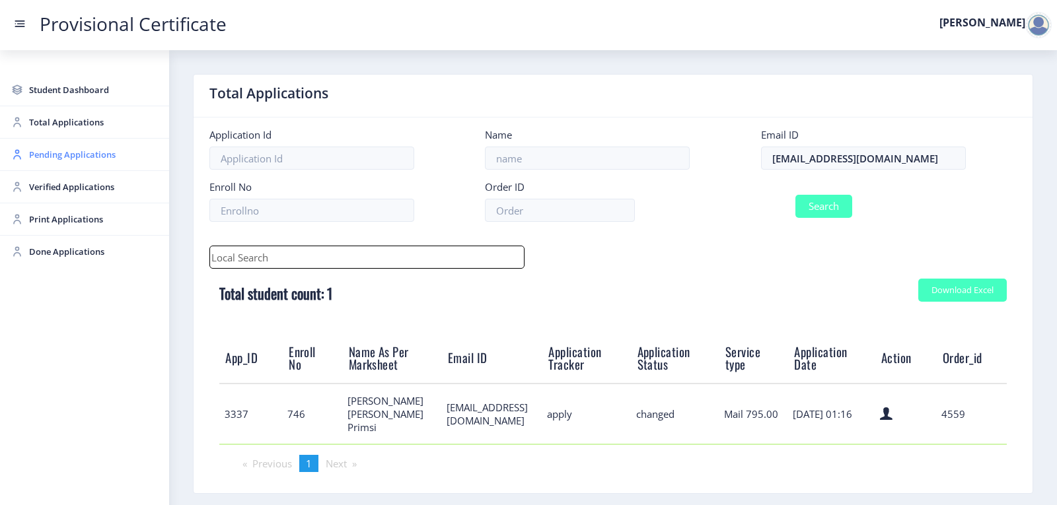
click at [58, 158] on span "Pending Applications" at bounding box center [93, 155] width 129 height 16
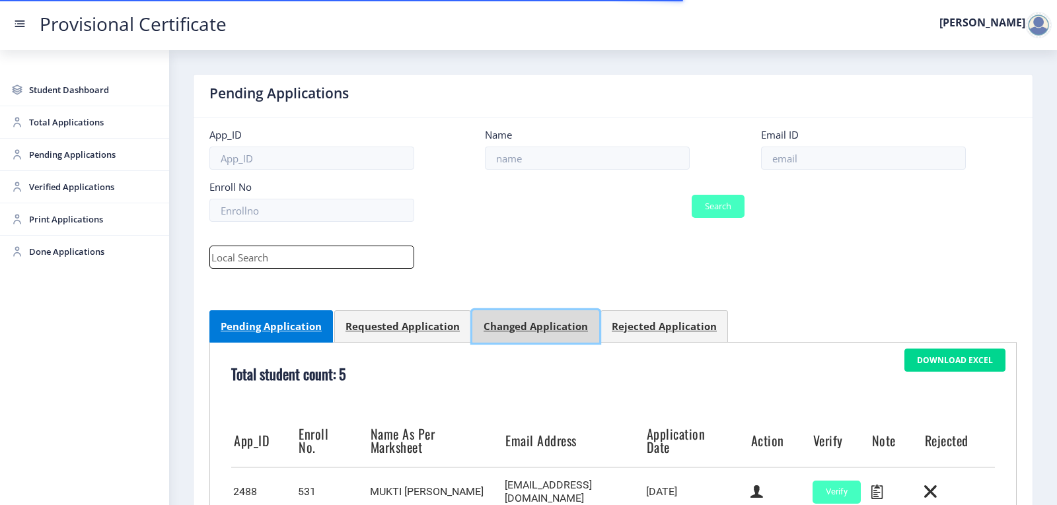
click at [508, 326] on div "Changed Application" at bounding box center [535, 326] width 104 height 13
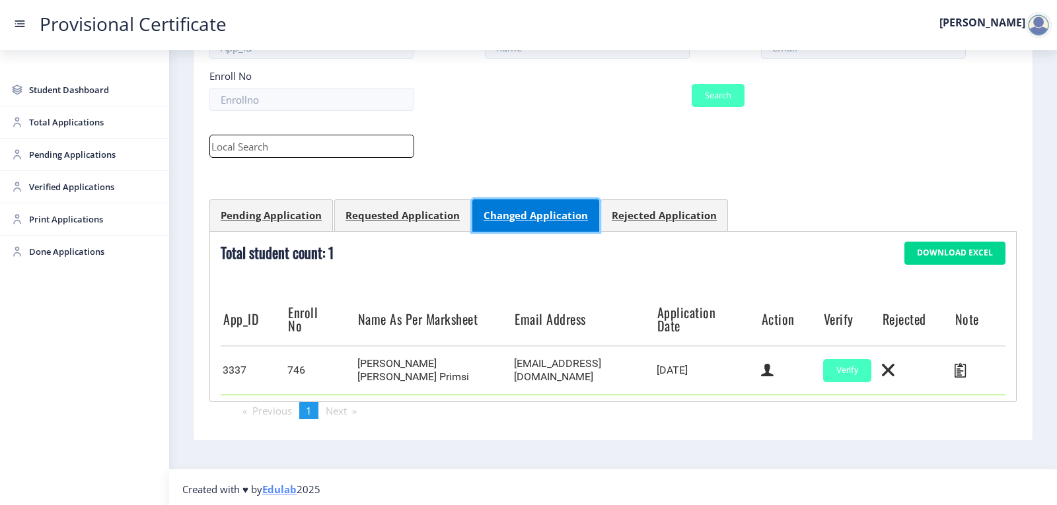
scroll to position [112, 0]
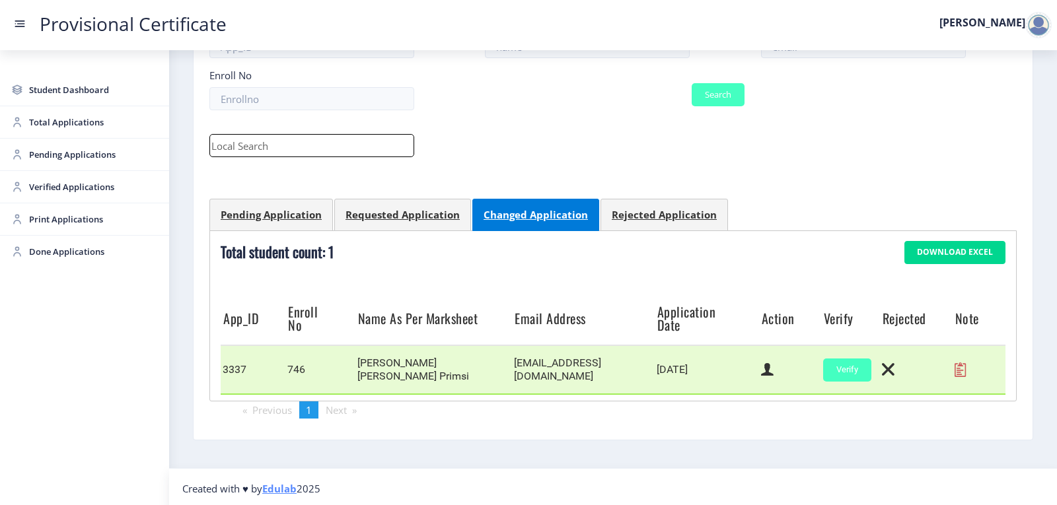
click at [956, 368] on icon at bounding box center [959, 369] width 11 height 17
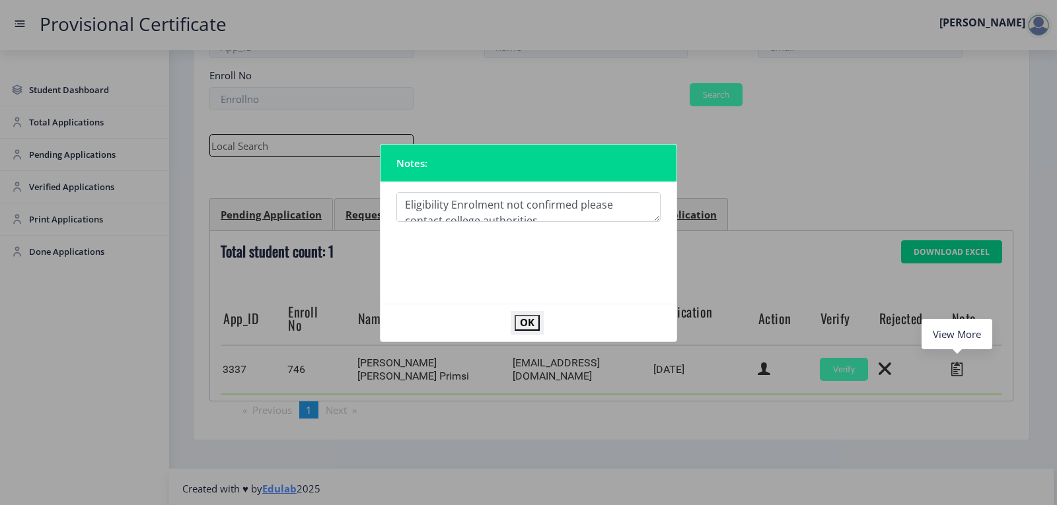
click at [521, 318] on button "OK" at bounding box center [526, 322] width 25 height 15
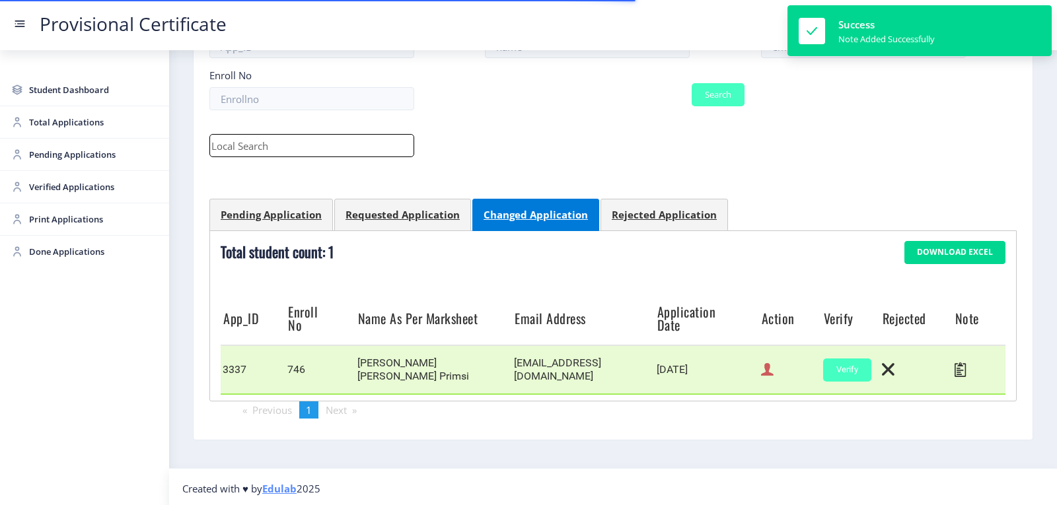
click at [763, 371] on icon at bounding box center [767, 369] width 13 height 17
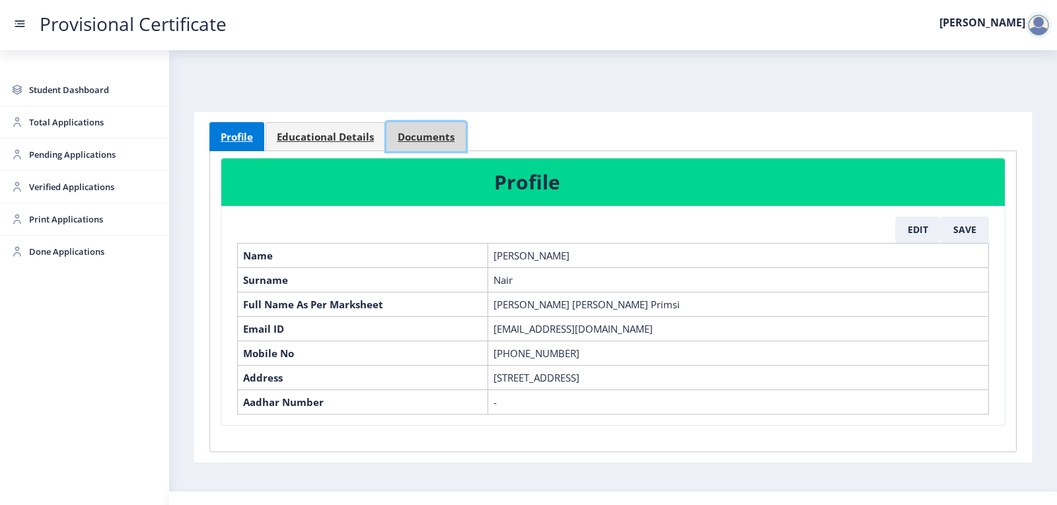
click at [425, 141] on span "Documents" at bounding box center [426, 137] width 57 height 10
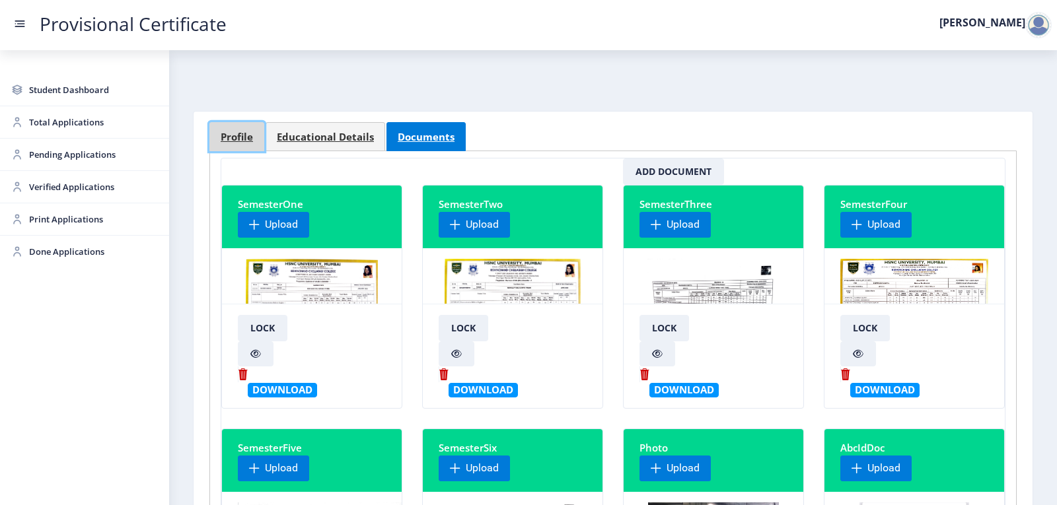
click at [238, 137] on span "Profile" at bounding box center [237, 137] width 32 height 10
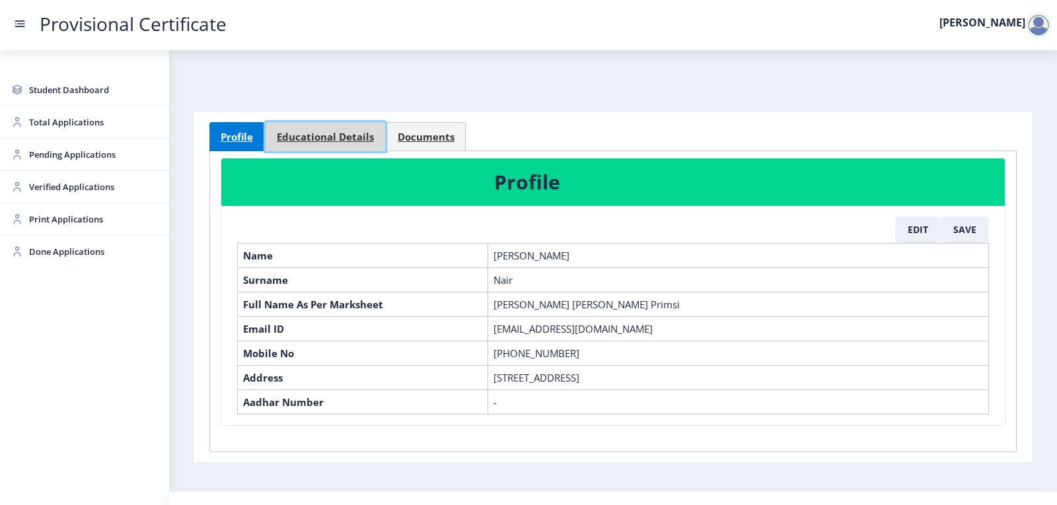
click at [354, 139] on span "Educational Details" at bounding box center [325, 137] width 97 height 10
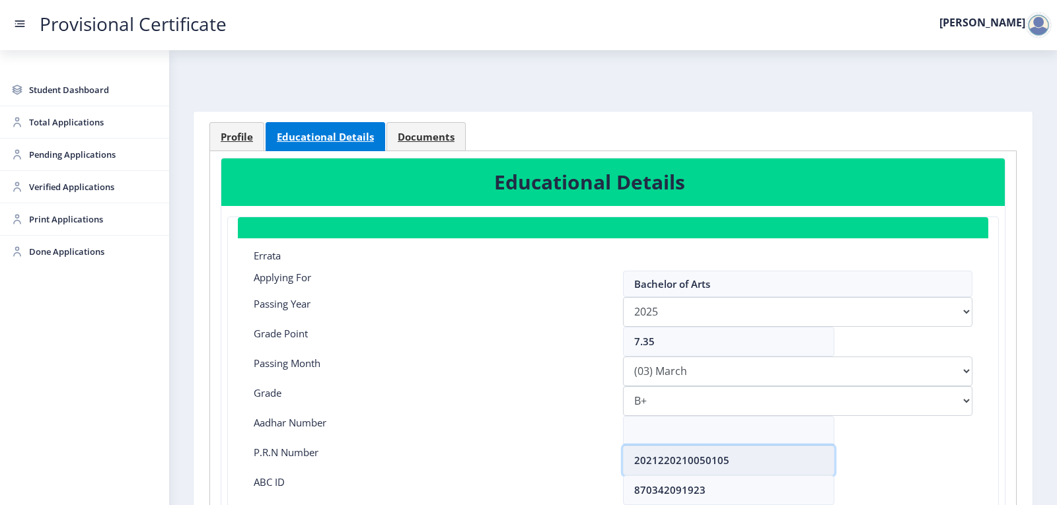
drag, startPoint x: 633, startPoint y: 457, endPoint x: 769, endPoint y: 448, distance: 135.7
click at [767, 449] on input "2021220210050105" at bounding box center [728, 461] width 211 height 30
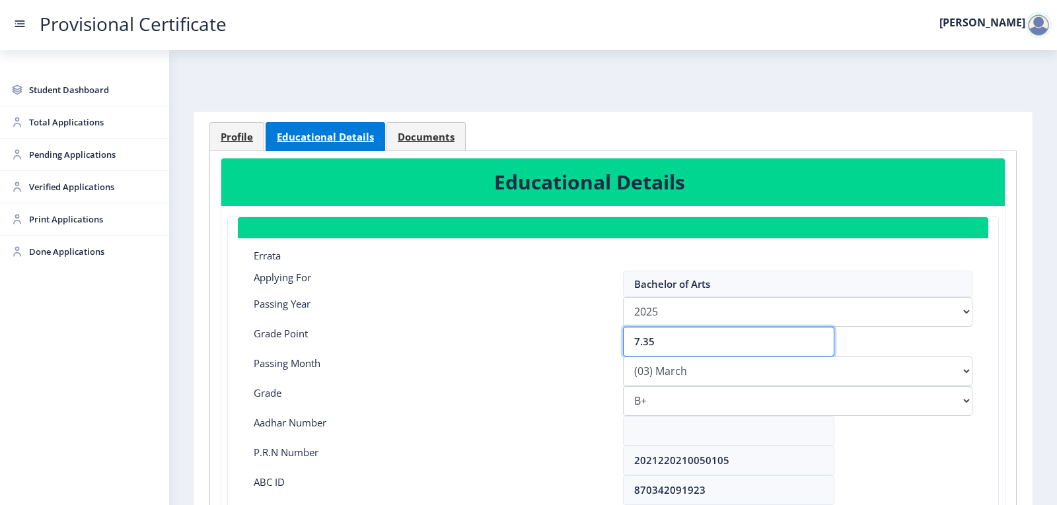
drag, startPoint x: 663, startPoint y: 344, endPoint x: 590, endPoint y: 360, distance: 74.3
click at [593, 346] on div "Grade Point 7.35" at bounding box center [613, 342] width 738 height 30
type input "6.39"
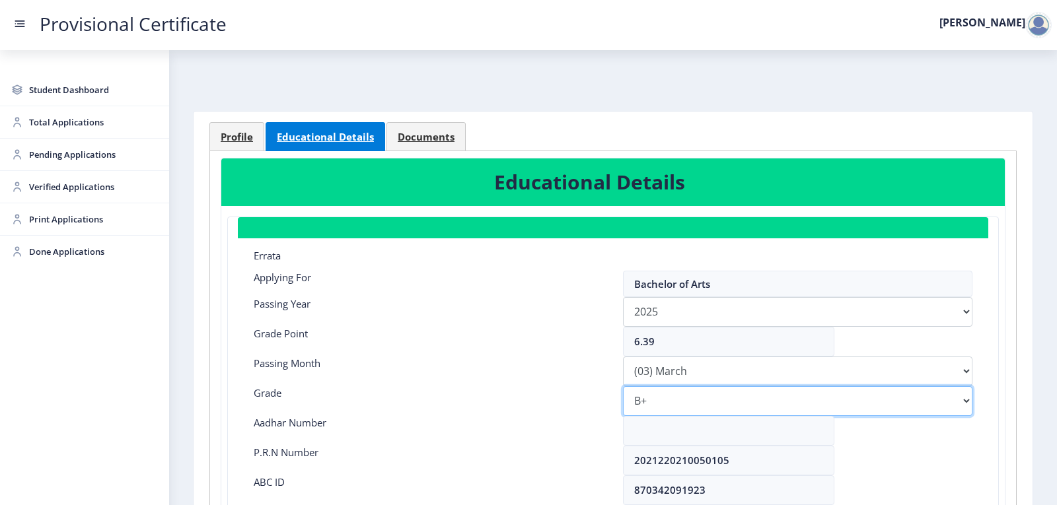
click at [663, 396] on select "Select Grade O A+ A B+ B C D F(Fail)" at bounding box center [797, 401] width 349 height 30
select select "B"
click at [623, 386] on select "Select Grade O A+ A B+ B C D F(Fail)" at bounding box center [797, 401] width 349 height 30
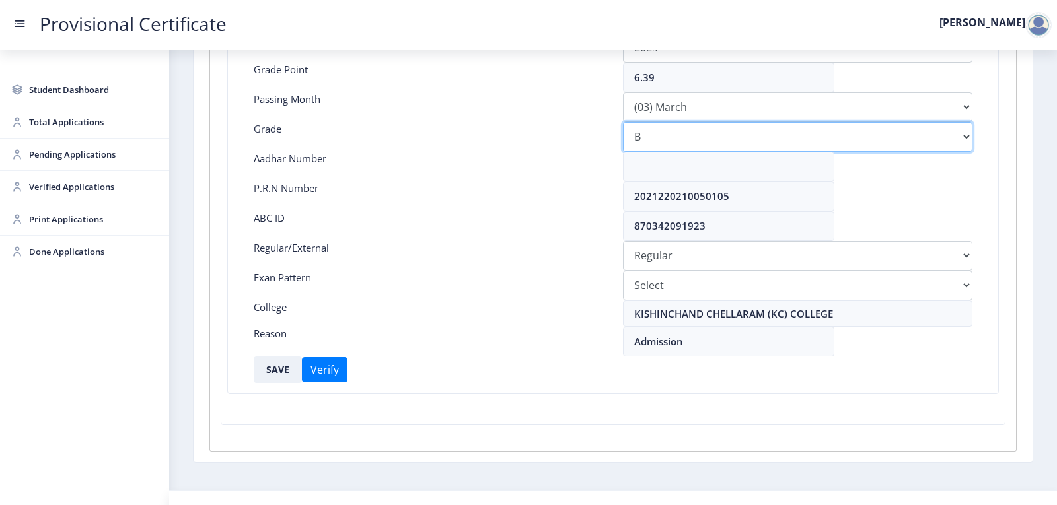
scroll to position [290, 0]
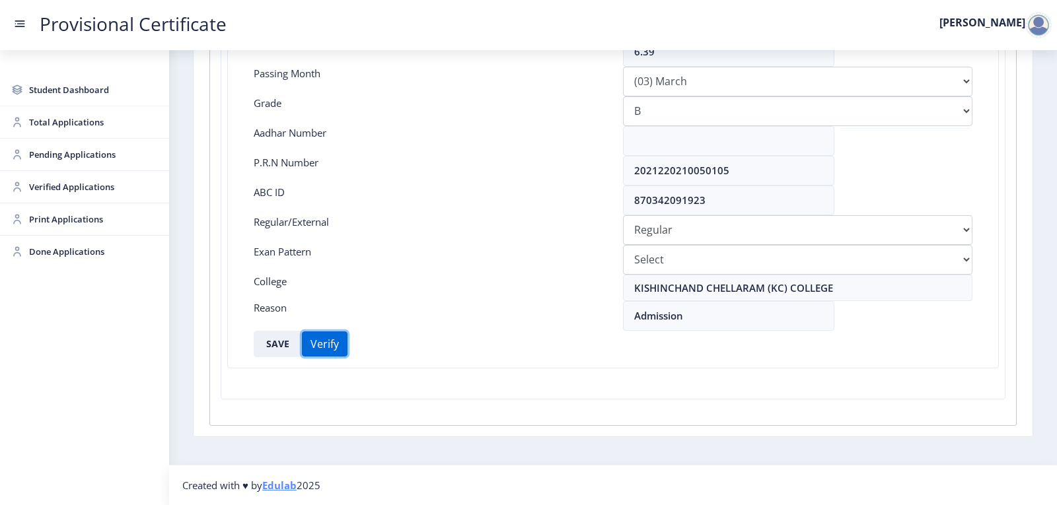
click at [333, 342] on button "Verify" at bounding box center [325, 344] width 46 height 25
click at [40, 153] on span "Pending Applications" at bounding box center [93, 155] width 129 height 16
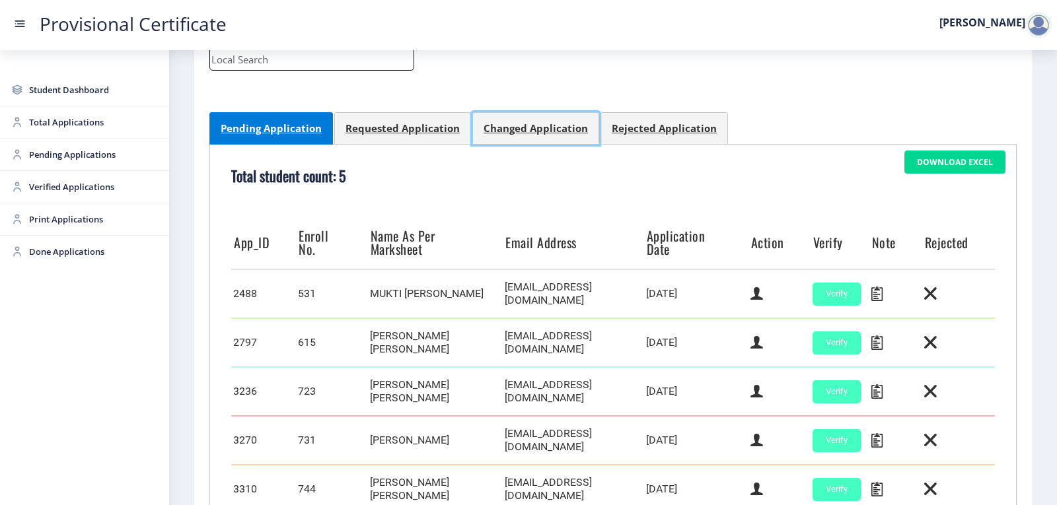
click at [534, 136] on link "Changed Application" at bounding box center [535, 128] width 127 height 32
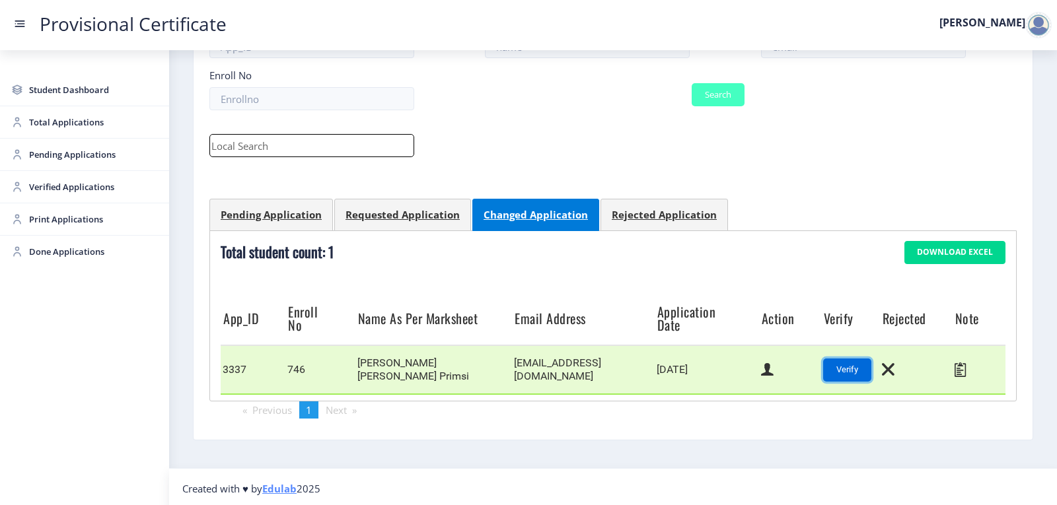
click at [831, 364] on button "Verify" at bounding box center [847, 370] width 48 height 23
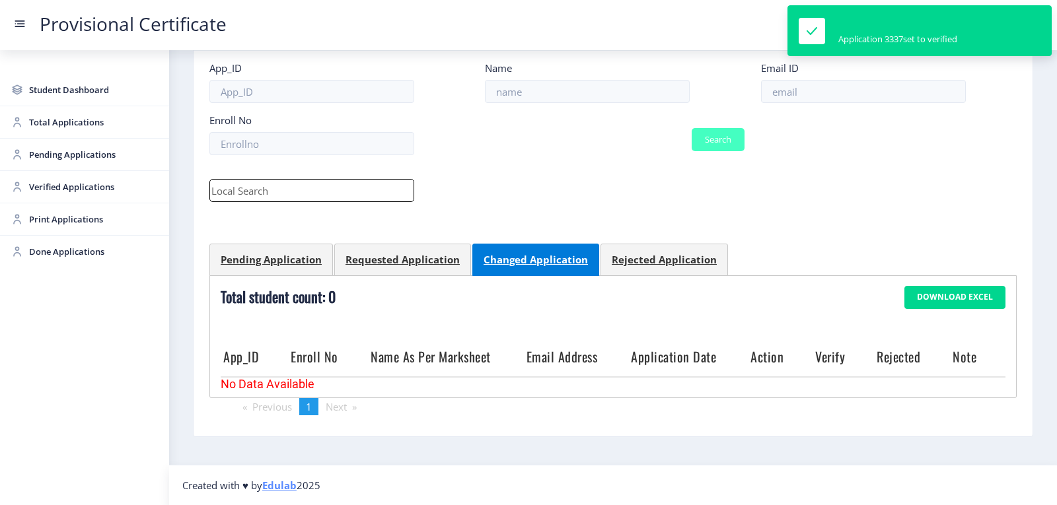
scroll to position [67, 0]
click at [68, 190] on span "Verified Applications" at bounding box center [93, 187] width 129 height 16
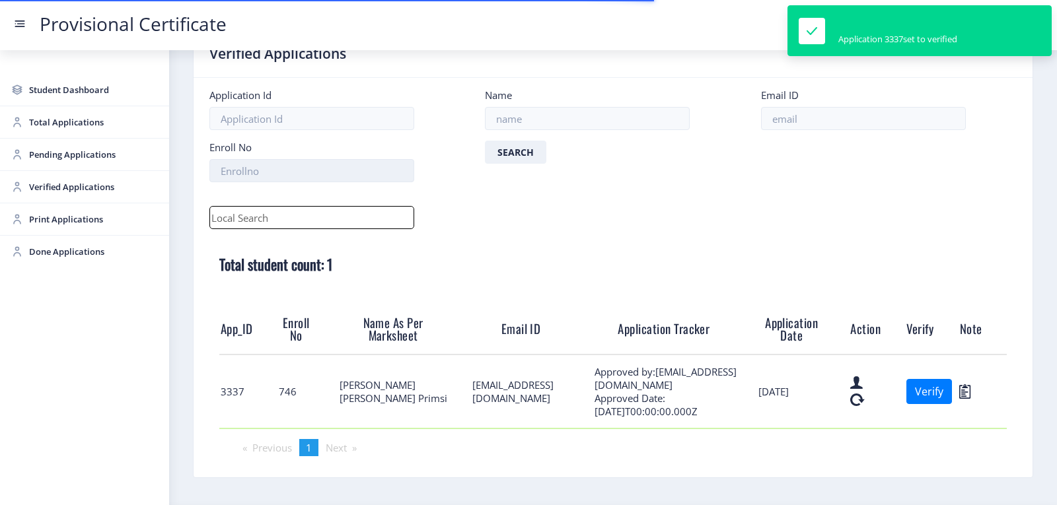
scroll to position [81, 0]
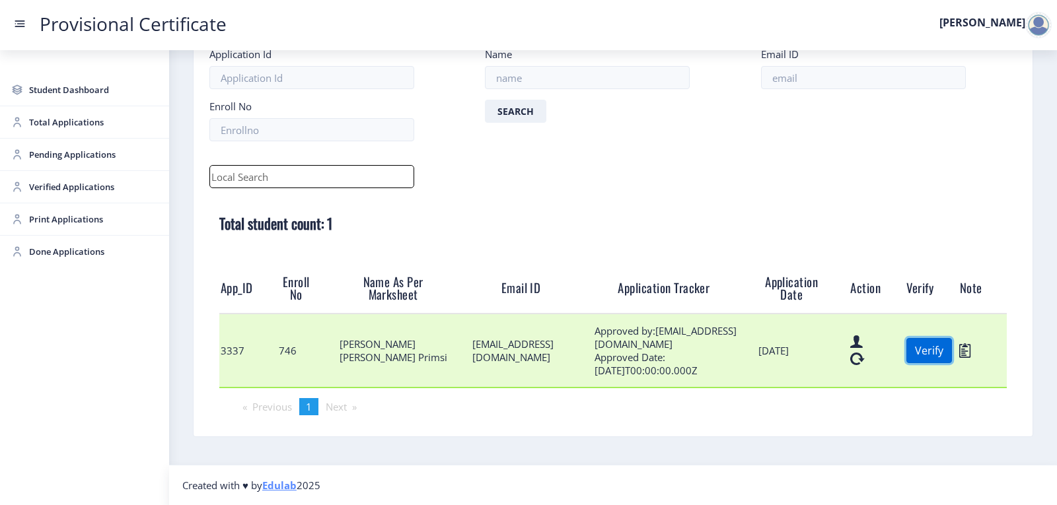
click at [906, 349] on button "Verify" at bounding box center [929, 350] width 46 height 25
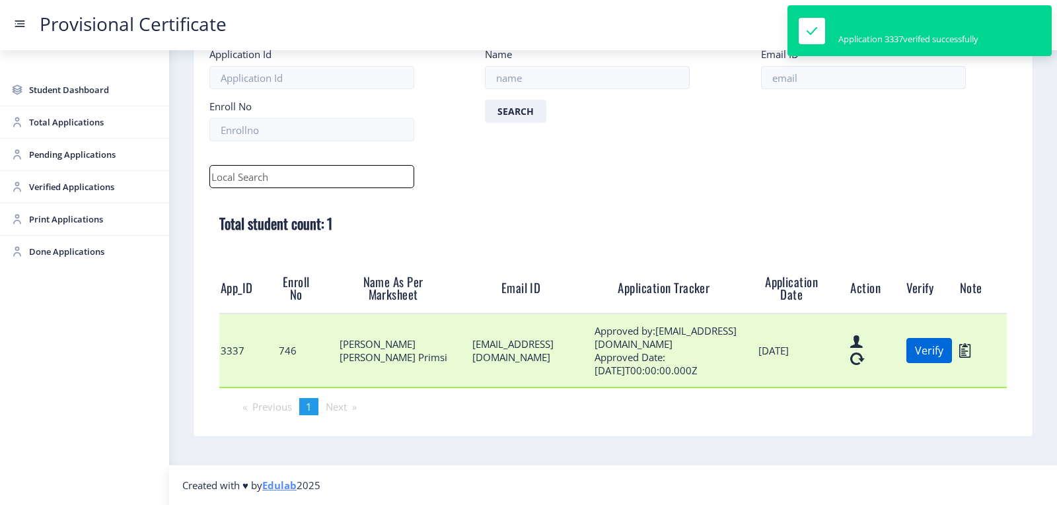
scroll to position [8, 0]
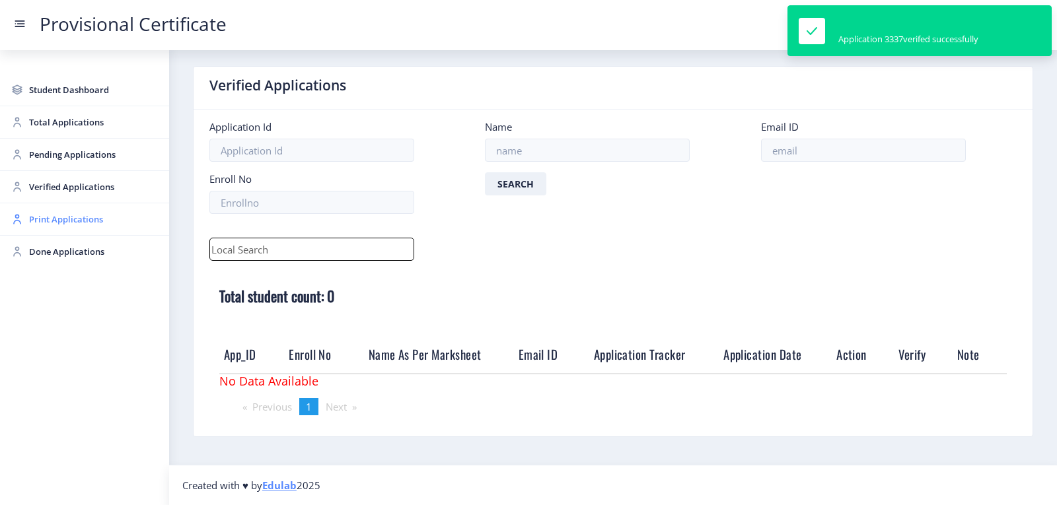
click at [36, 223] on span "Print Applications" at bounding box center [93, 219] width 129 height 16
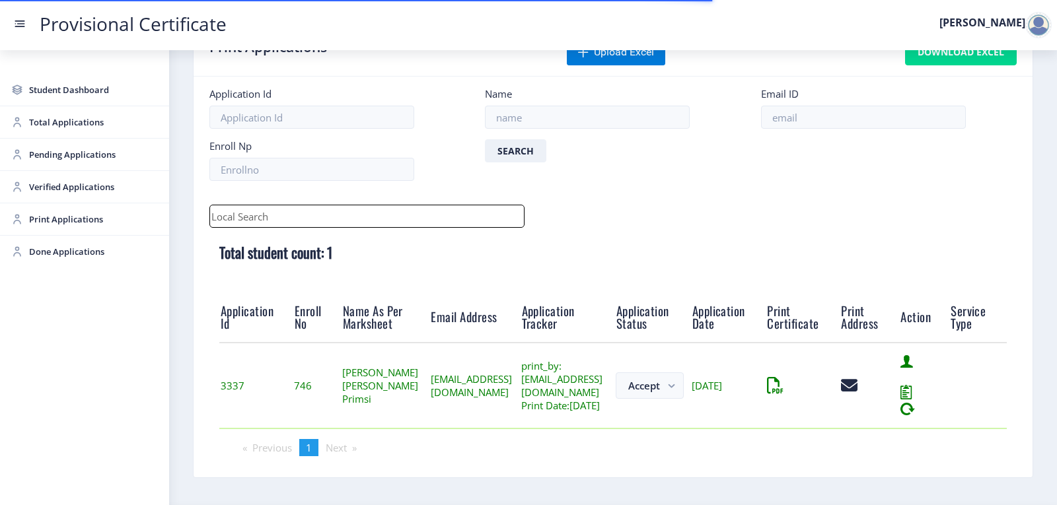
scroll to position [103, 0]
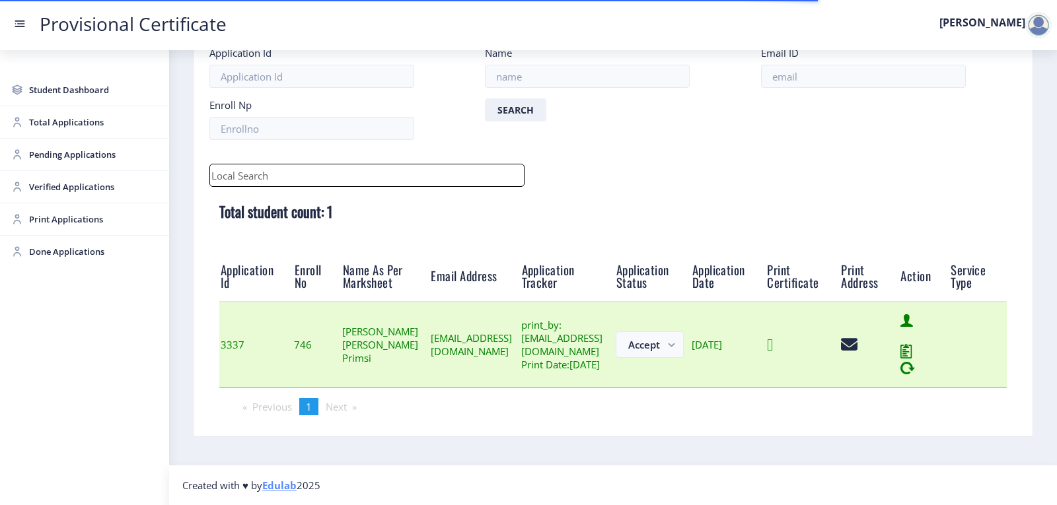
click at [773, 343] on icon at bounding box center [770, 345] width 6 height 17
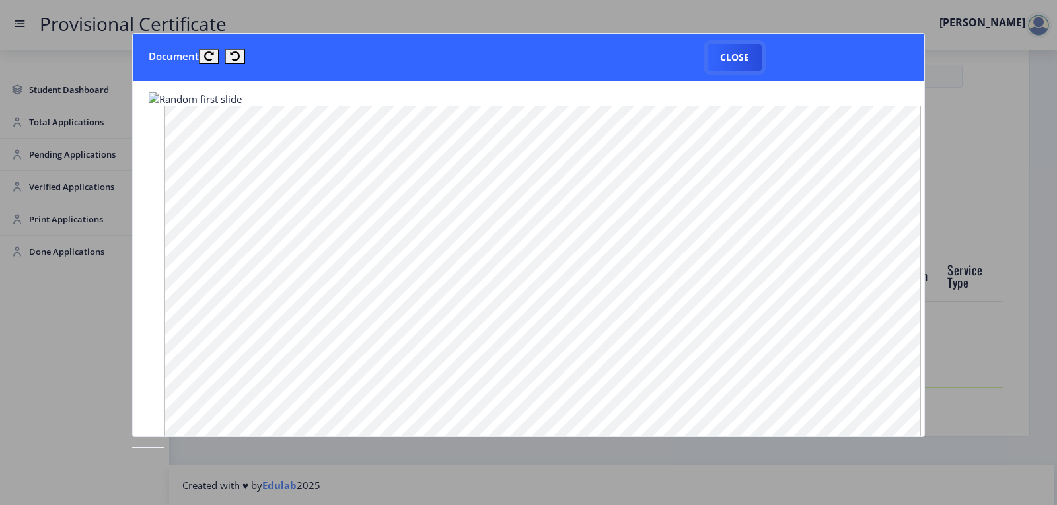
click at [729, 55] on button "Close" at bounding box center [734, 57] width 54 height 26
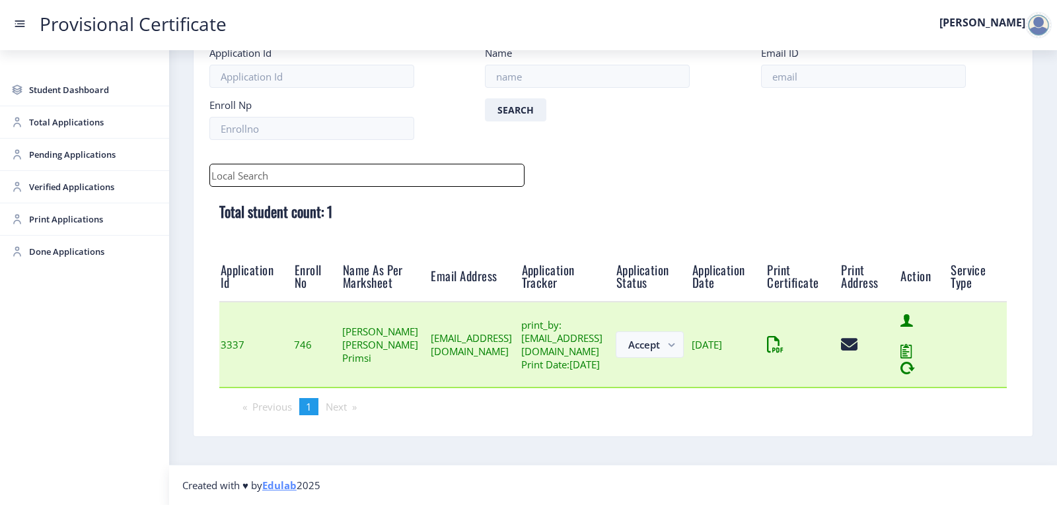
click at [915, 360] on icon at bounding box center [907, 368] width 15 height 17
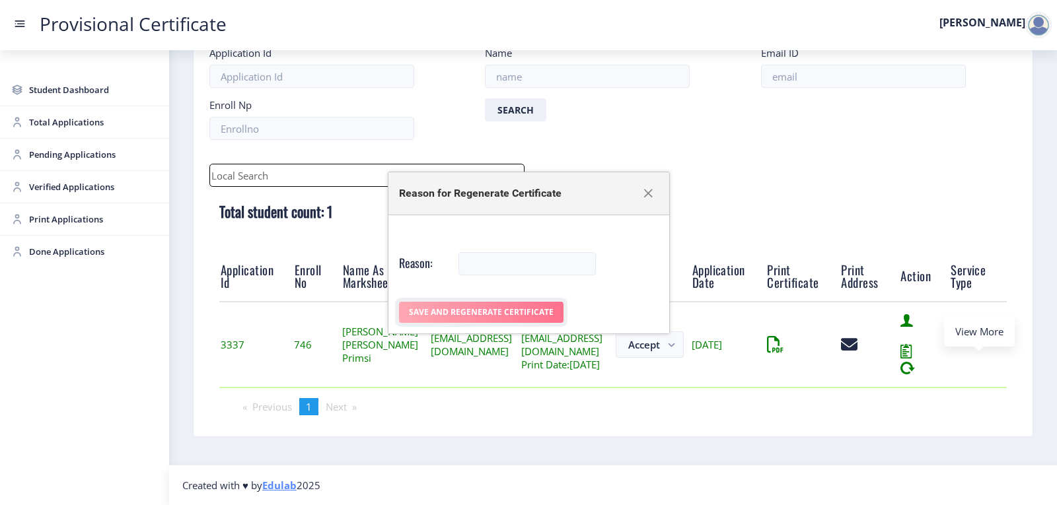
click at [495, 313] on button "Save And Regenerate Certificate" at bounding box center [481, 312] width 164 height 21
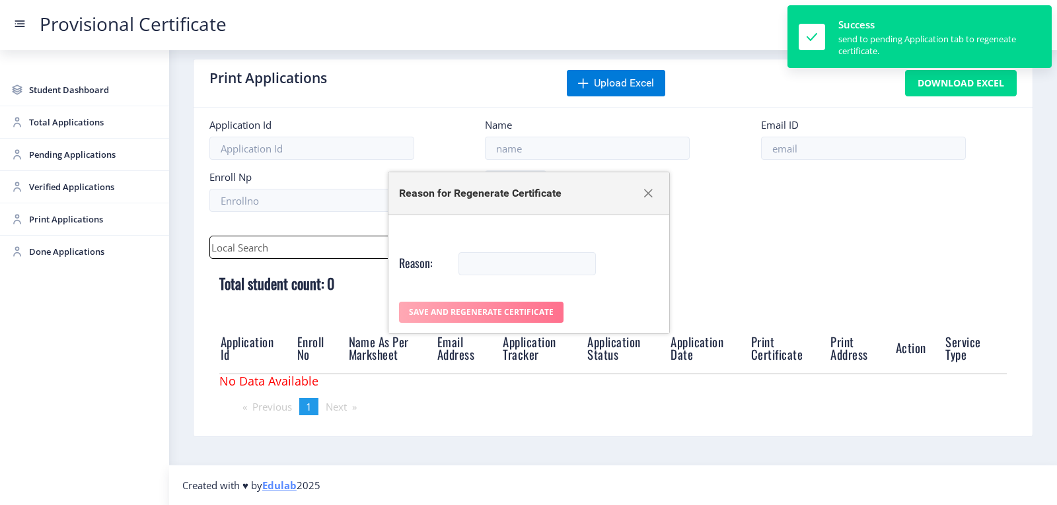
scroll to position [15, 0]
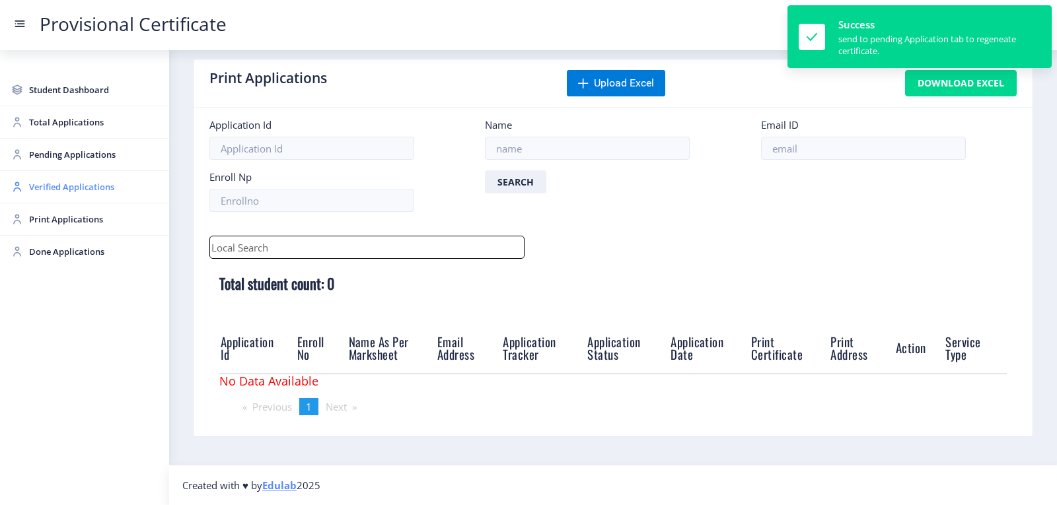
click at [36, 183] on span "Verified Applications" at bounding box center [93, 187] width 129 height 16
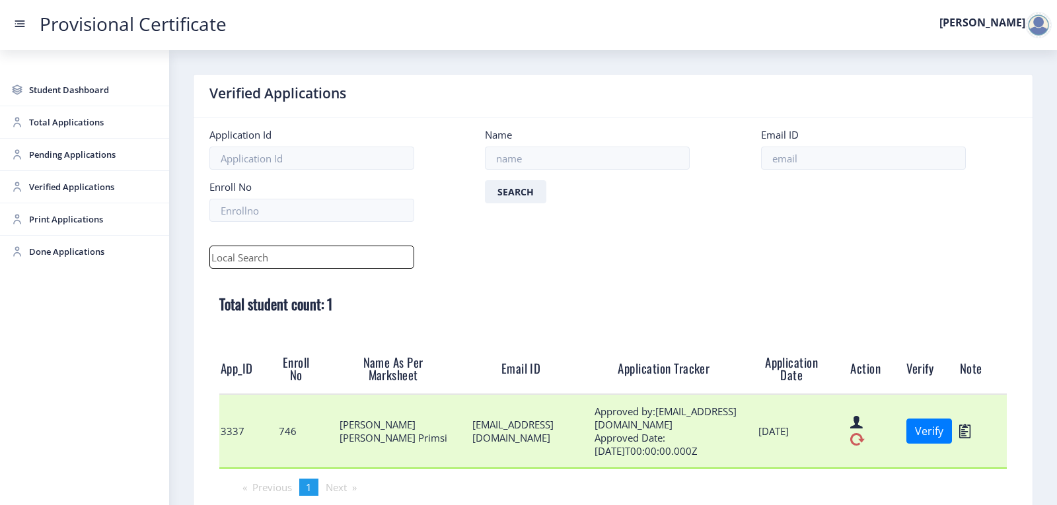
click at [850, 442] on icon at bounding box center [857, 439] width 15 height 17
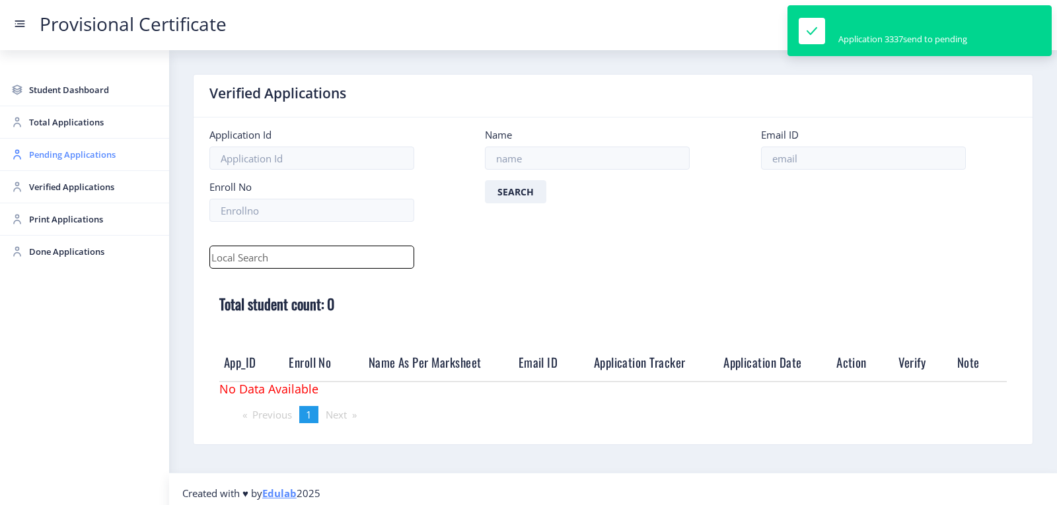
click at [57, 156] on span "Pending Applications" at bounding box center [93, 155] width 129 height 16
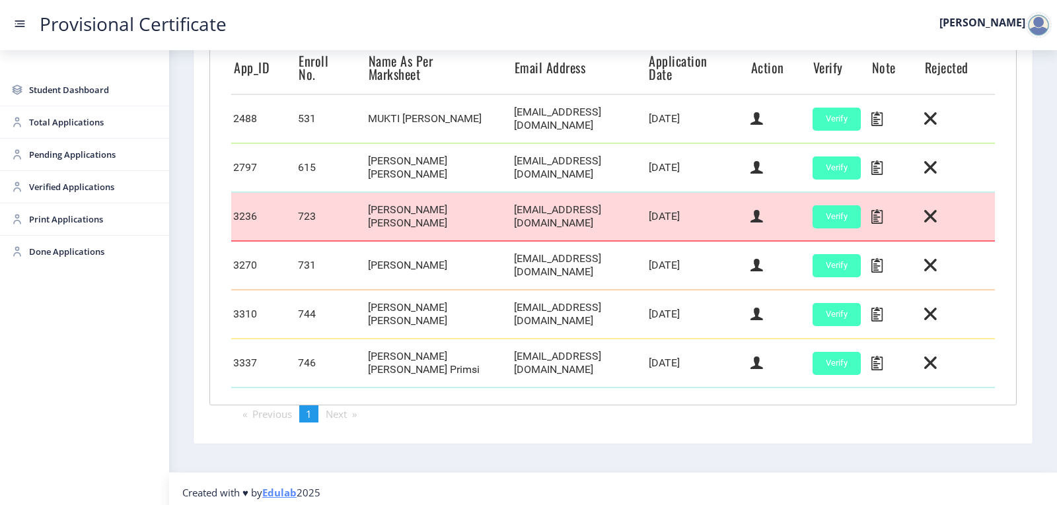
scroll to position [374, 0]
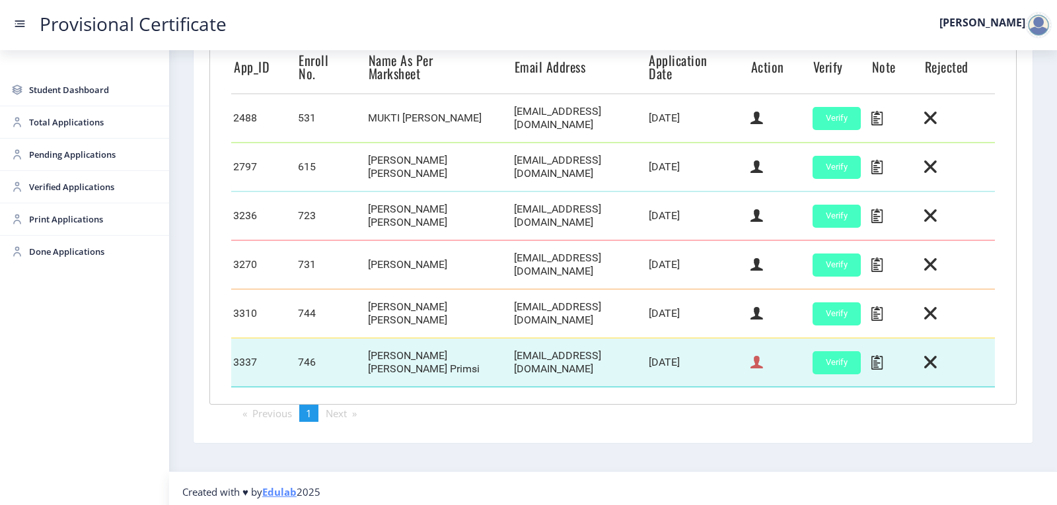
click at [756, 360] on icon at bounding box center [756, 362] width 13 height 17
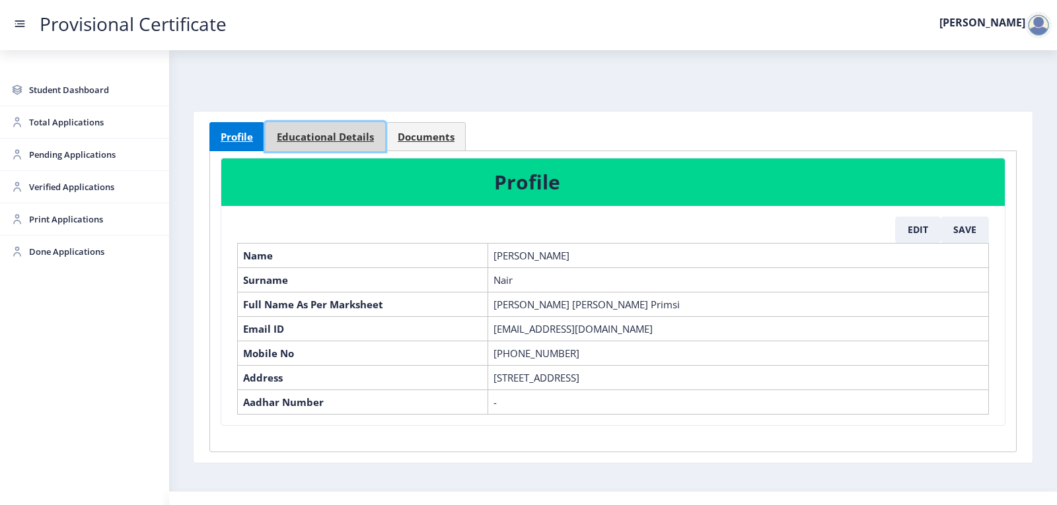
click at [353, 136] on span "Educational Details" at bounding box center [325, 137] width 97 height 10
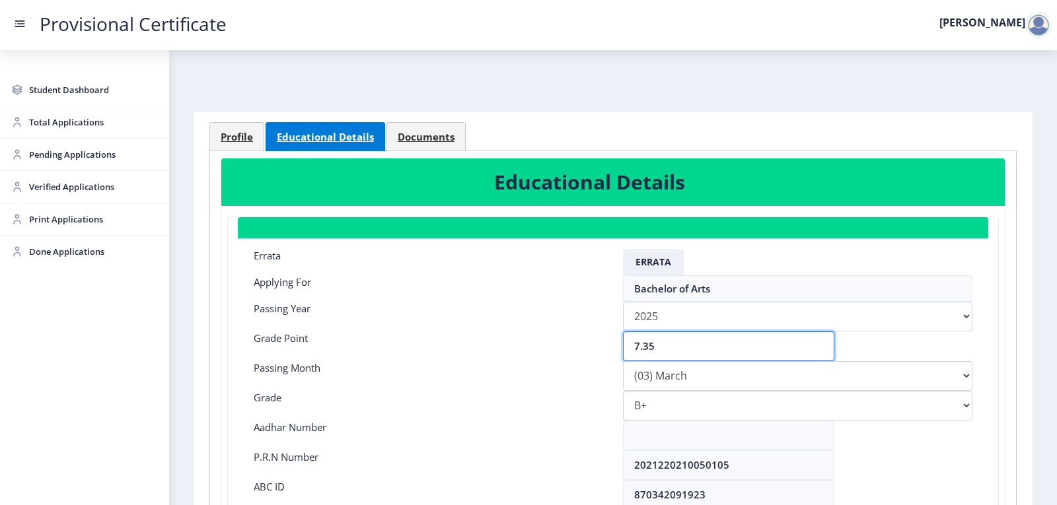
drag, startPoint x: 685, startPoint y: 346, endPoint x: 606, endPoint y: 346, distance: 79.2
click at [606, 346] on div "Grade Point 7.35" at bounding box center [613, 347] width 738 height 30
type input "6.39"
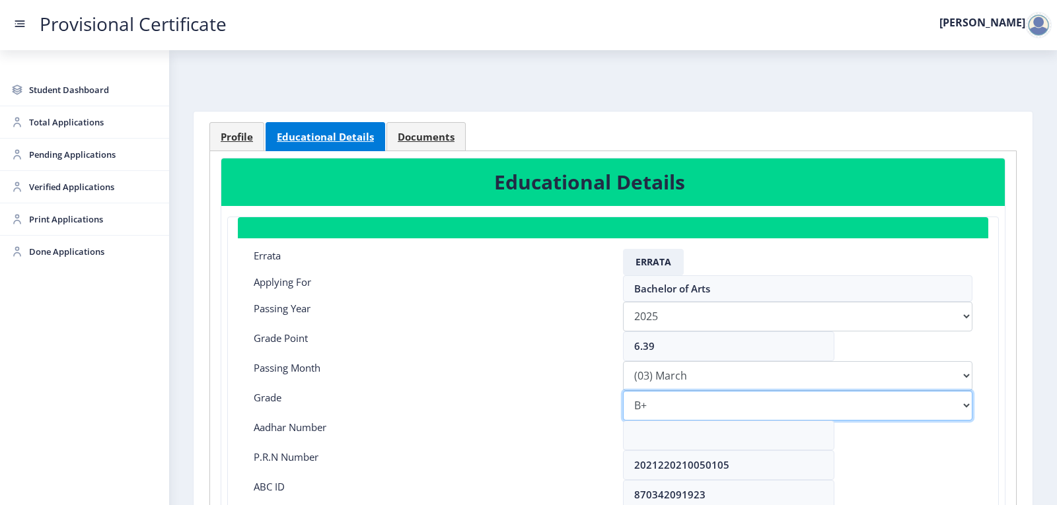
click at [670, 405] on select "Select Grade O A+ A B+ B C D F(Fail)" at bounding box center [797, 406] width 349 height 30
select select "B"
click at [623, 391] on select "Select Grade O A+ A B+ B C D F(Fail)" at bounding box center [797, 406] width 349 height 30
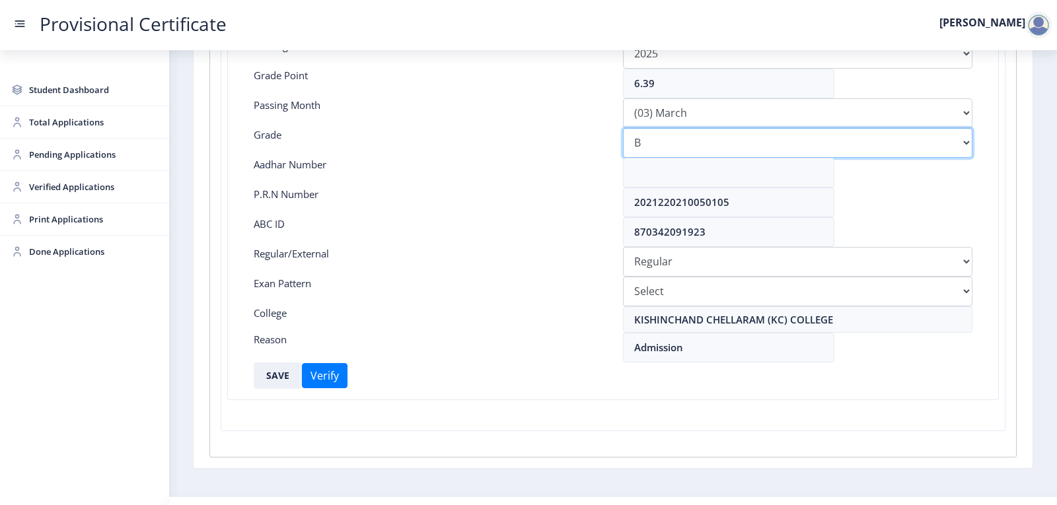
scroll to position [264, 0]
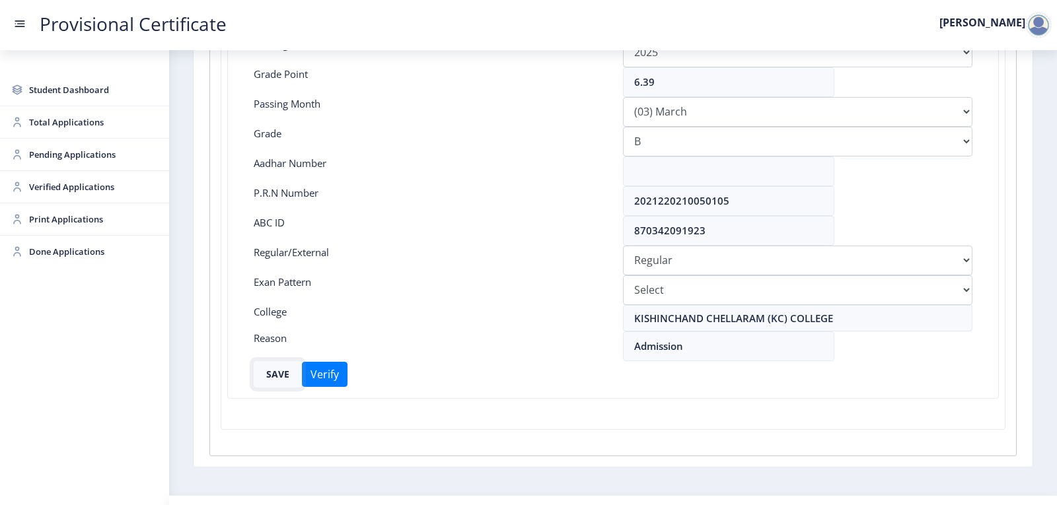
click at [265, 376] on button "SAVE" at bounding box center [278, 374] width 48 height 26
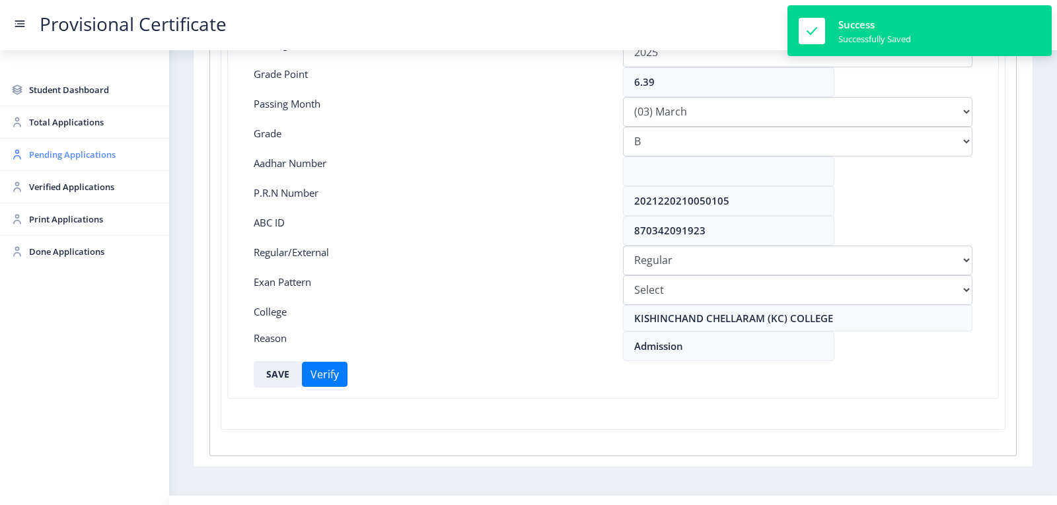
click at [62, 157] on span "Pending Applications" at bounding box center [93, 155] width 129 height 16
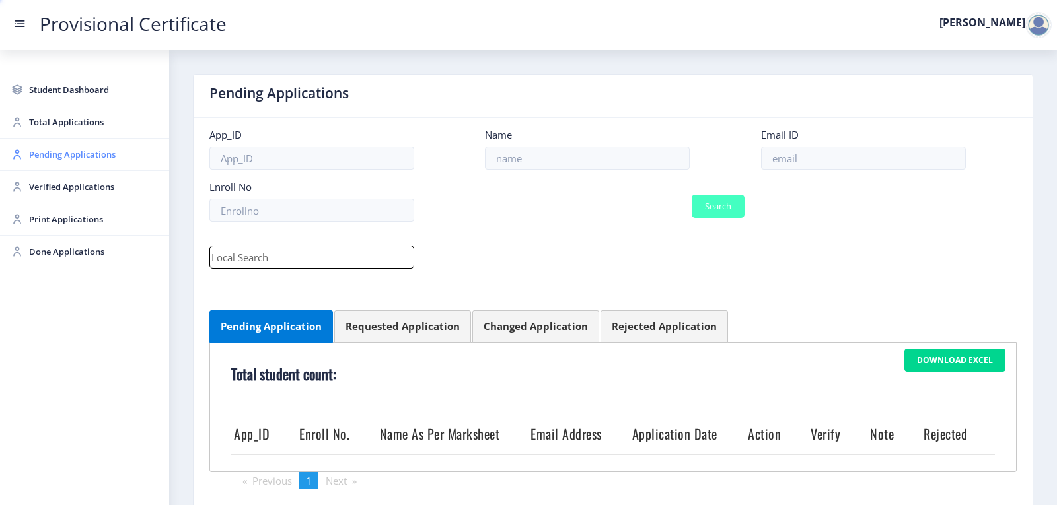
click at [62, 157] on span "Pending Applications" at bounding box center [93, 155] width 129 height 16
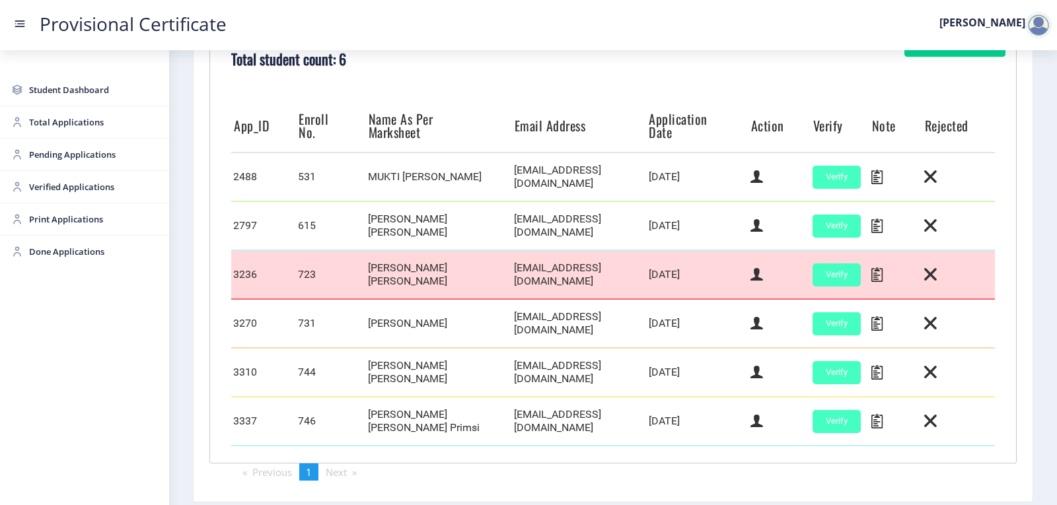
scroll to position [374, 0]
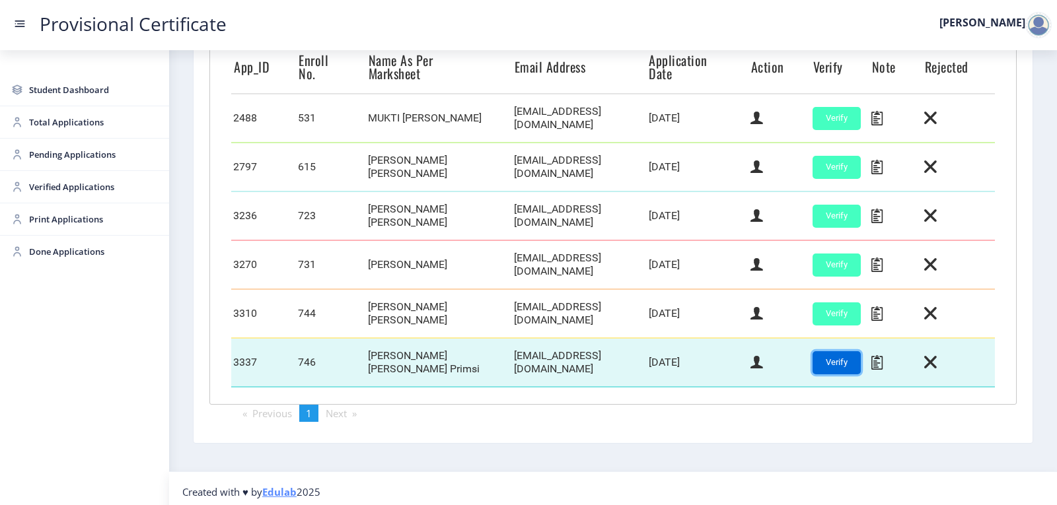
click at [835, 354] on button "Verify" at bounding box center [836, 362] width 48 height 23
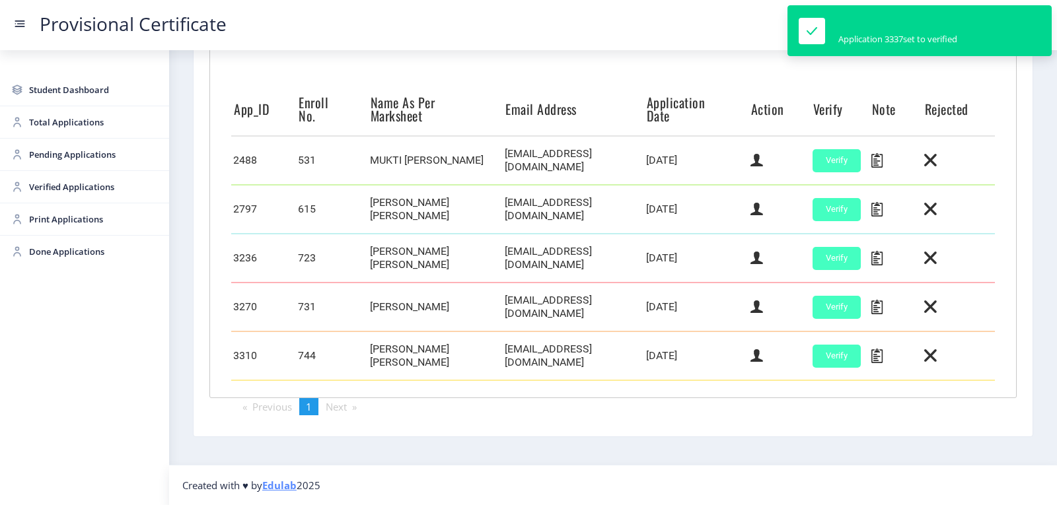
scroll to position [325, 0]
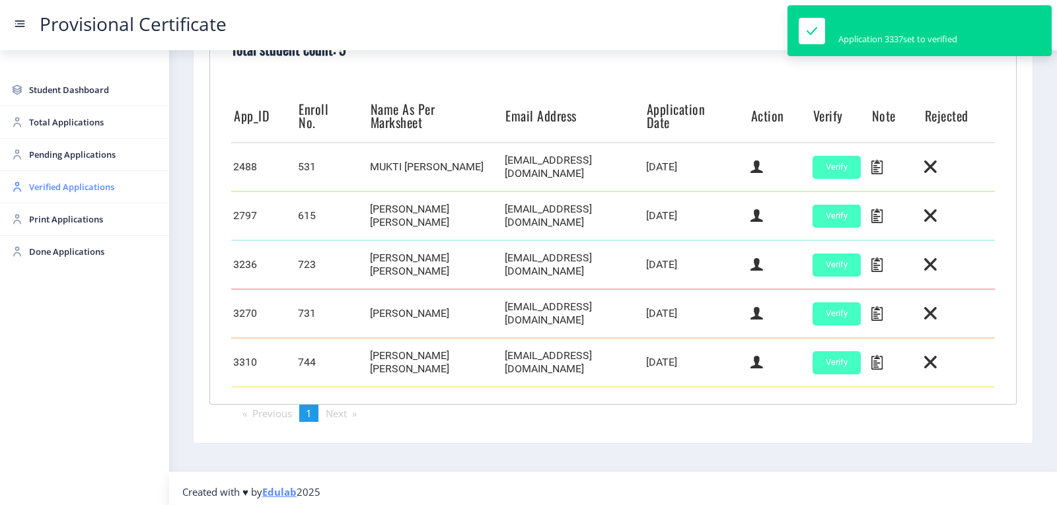
click at [61, 190] on span "Verified Applications" at bounding box center [93, 187] width 129 height 16
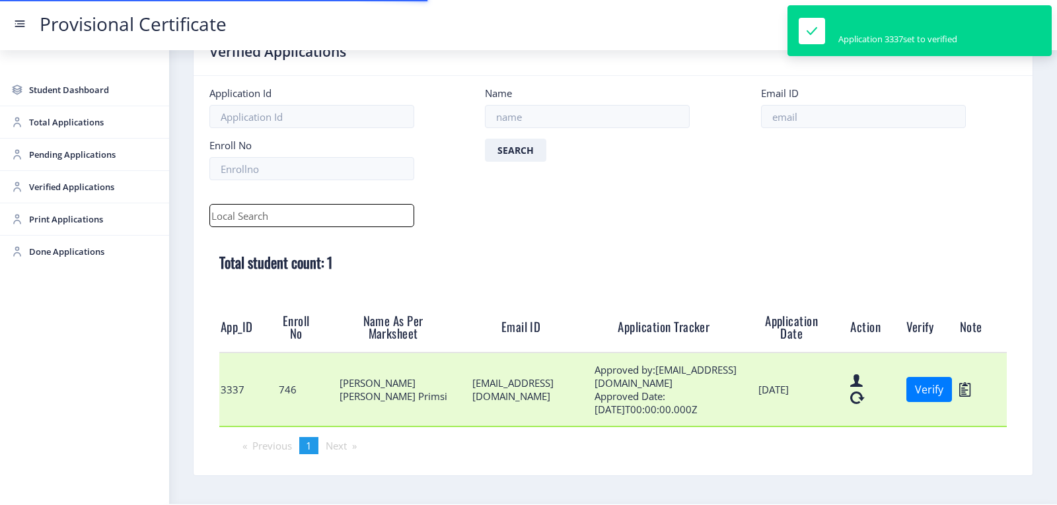
scroll to position [81, 0]
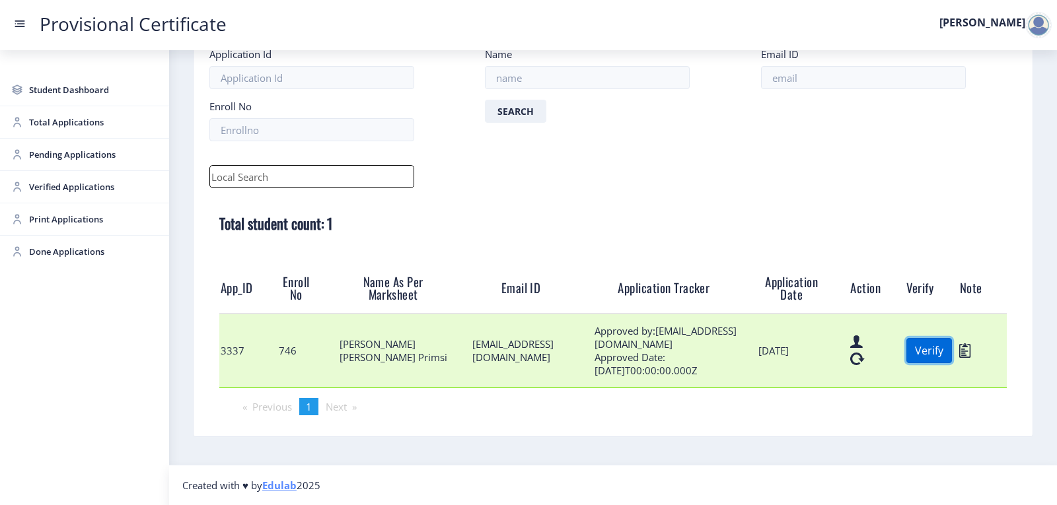
click at [911, 347] on button "Verify" at bounding box center [929, 350] width 46 height 25
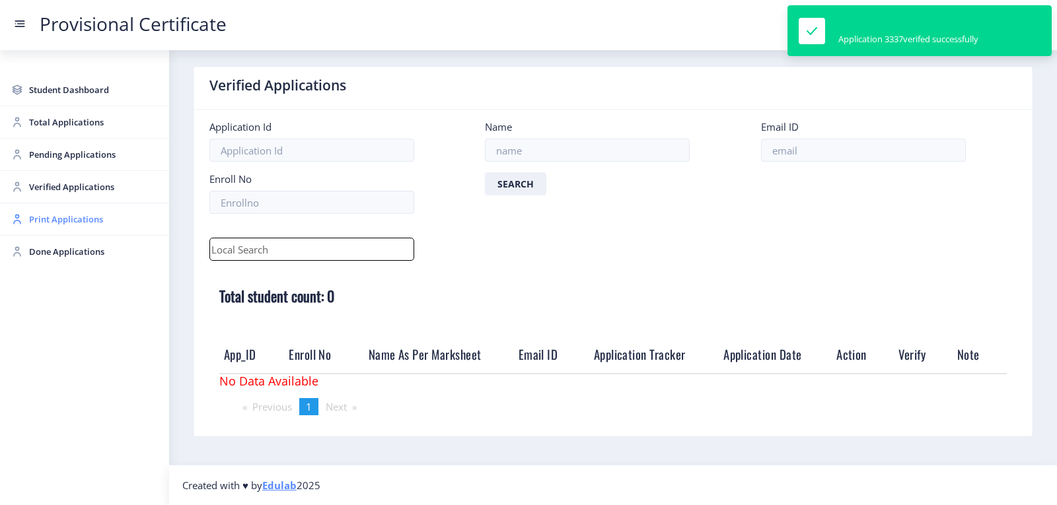
scroll to position [8, 0]
click at [45, 218] on span "Print Applications" at bounding box center [93, 219] width 129 height 16
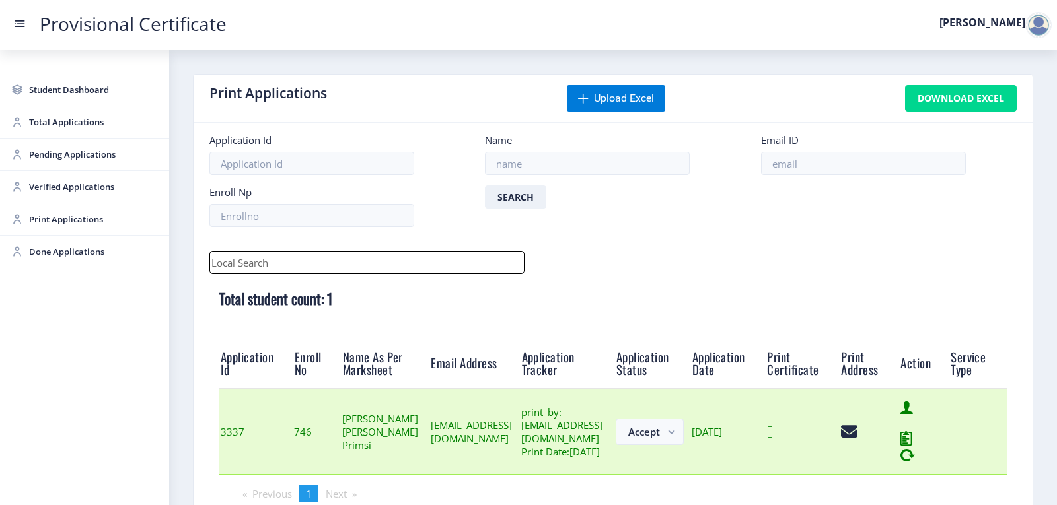
click at [773, 440] on icon at bounding box center [770, 432] width 6 height 17
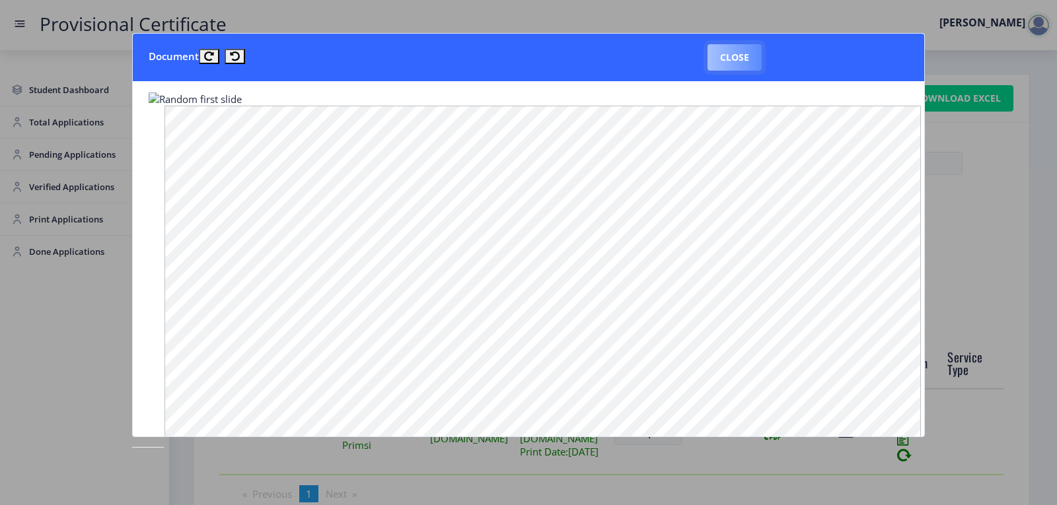
click at [737, 59] on button "Close" at bounding box center [734, 57] width 54 height 26
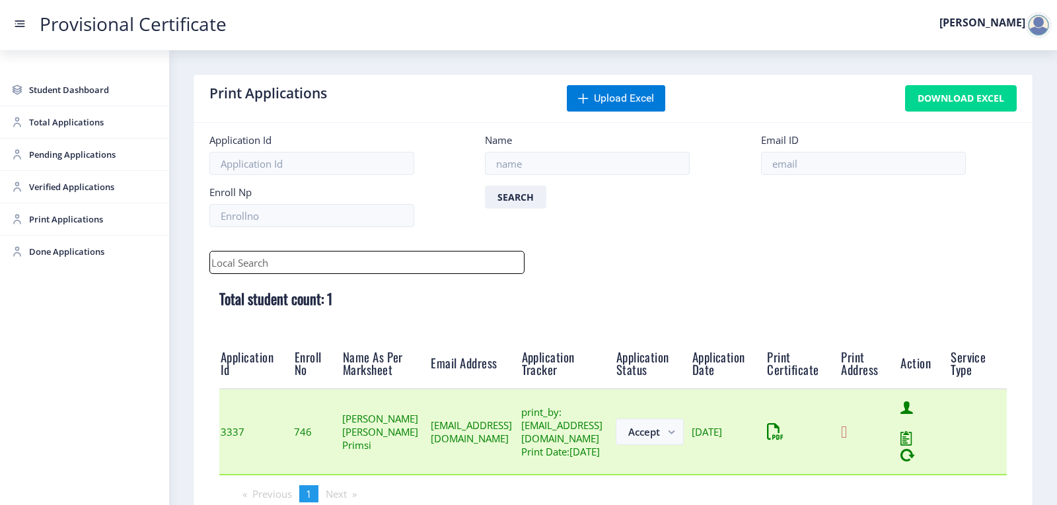
click at [847, 440] on icon at bounding box center [844, 432] width 6 height 17
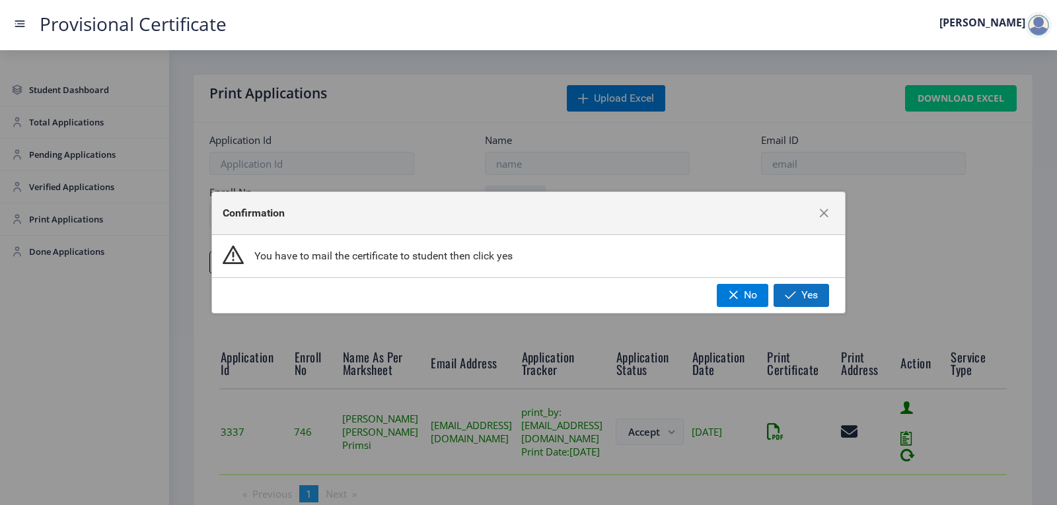
click at [796, 291] on span "button" at bounding box center [790, 295] width 11 height 11
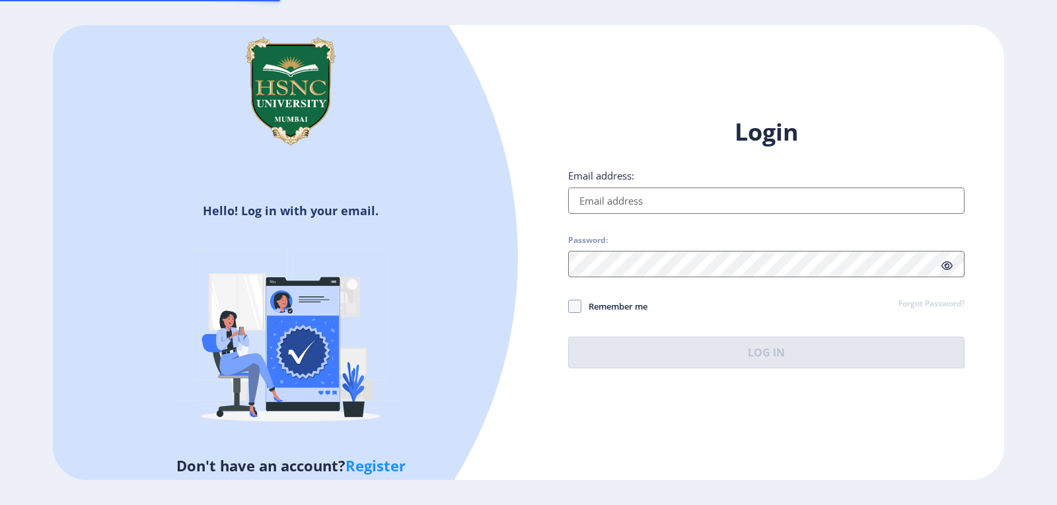
type input "[EMAIL_ADDRESS][DOMAIN_NAME]"
